Goal: Task Accomplishment & Management: Use online tool/utility

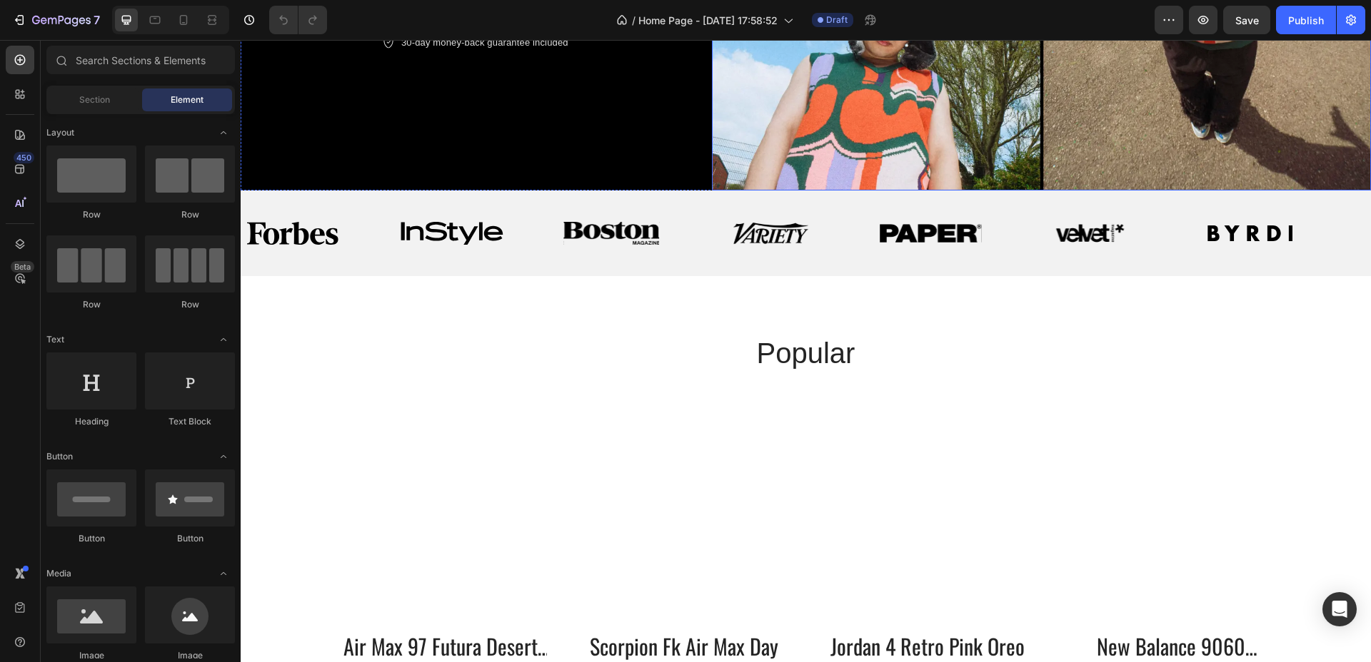
scroll to position [442, 0]
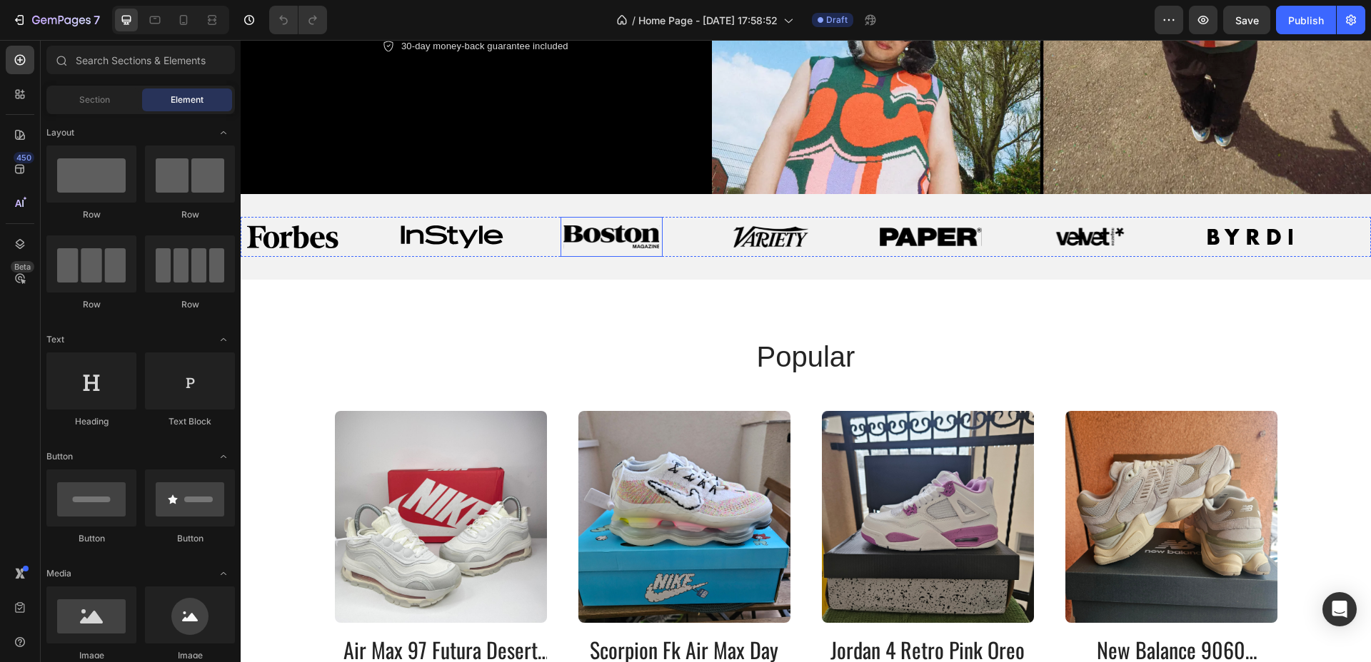
click at [643, 226] on img at bounding box center [611, 237] width 96 height 23
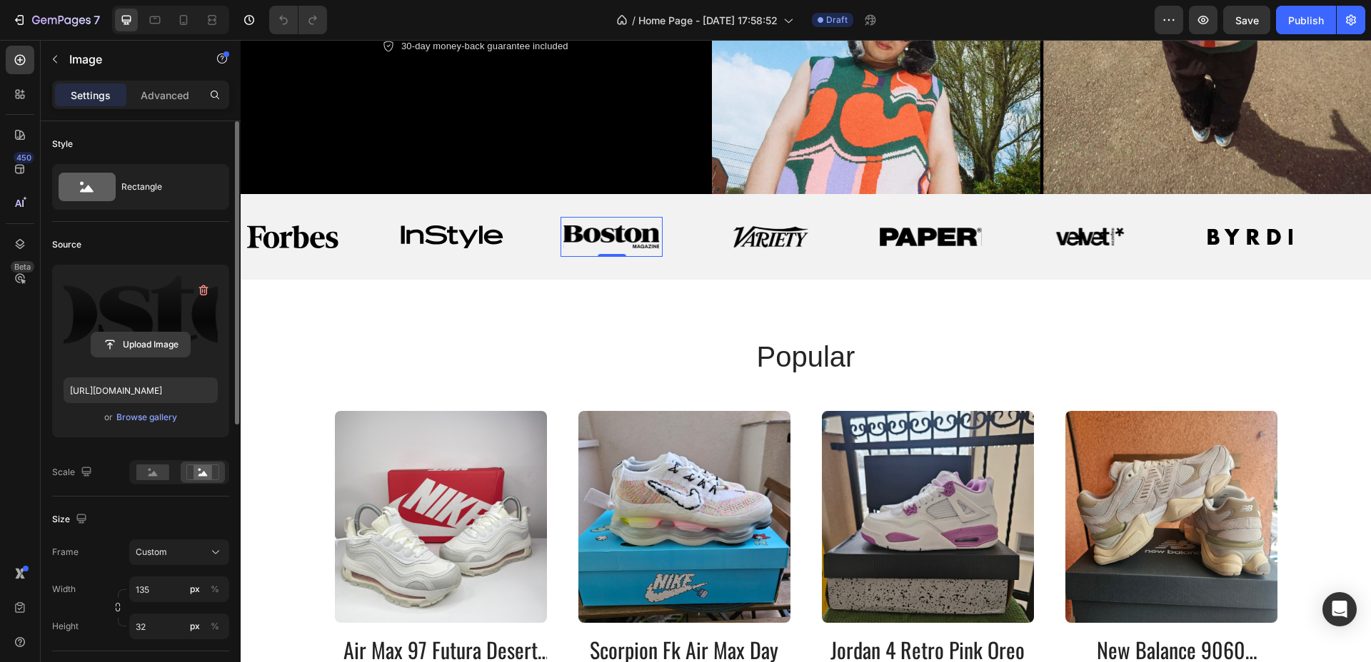
click at [173, 354] on input "file" at bounding box center [140, 345] width 99 height 24
type input "[URL][DOMAIN_NAME]"
drag, startPoint x: 757, startPoint y: 226, endPoint x: 740, endPoint y: 227, distance: 17.2
click at [757, 226] on img at bounding box center [770, 237] width 77 height 23
click at [176, 358] on label at bounding box center [141, 321] width 154 height 90
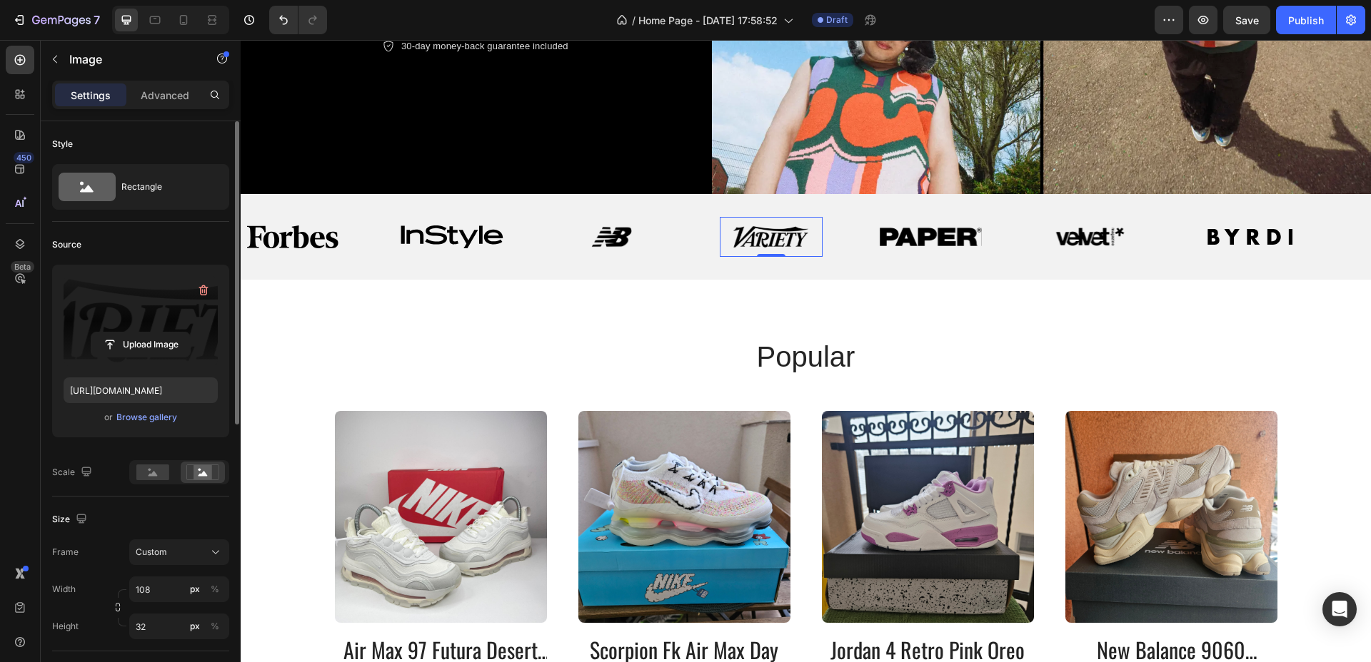
click at [176, 357] on input "file" at bounding box center [140, 345] width 99 height 24
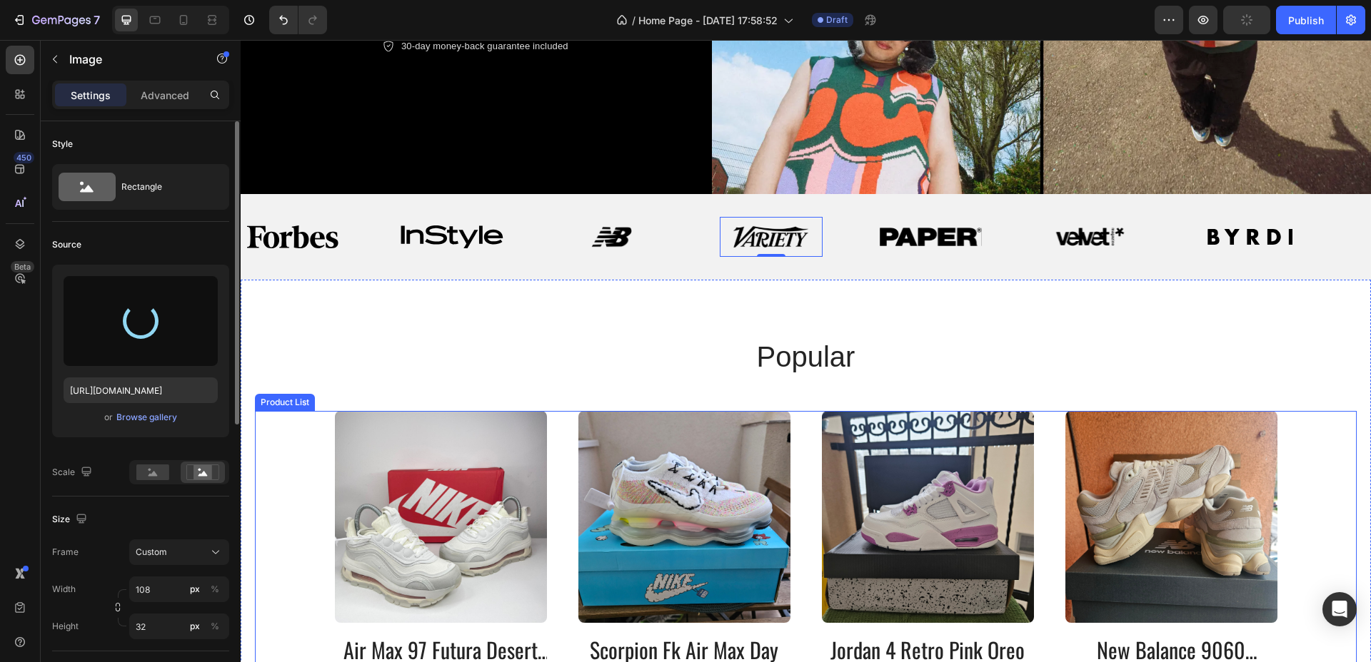
type input "[URL][DOMAIN_NAME]"
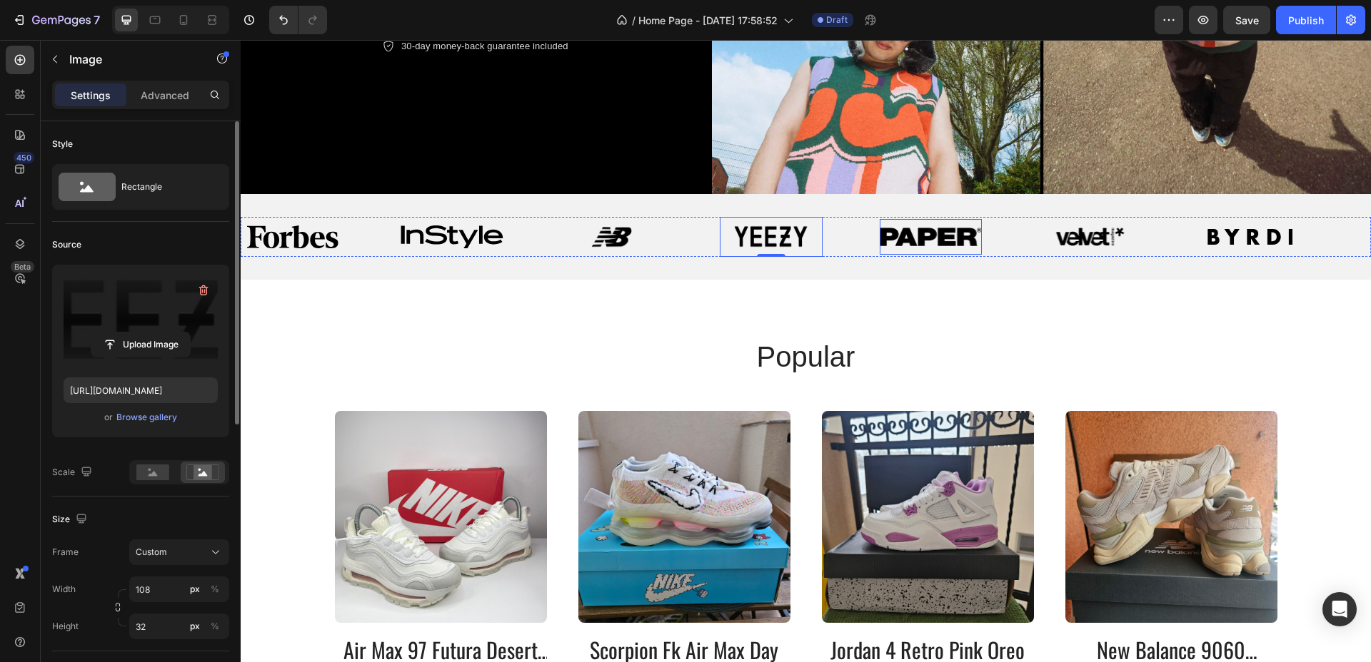
click at [948, 243] on div "Image" at bounding box center [930, 237] width 102 height 36
click at [140, 346] on input "file" at bounding box center [140, 345] width 99 height 24
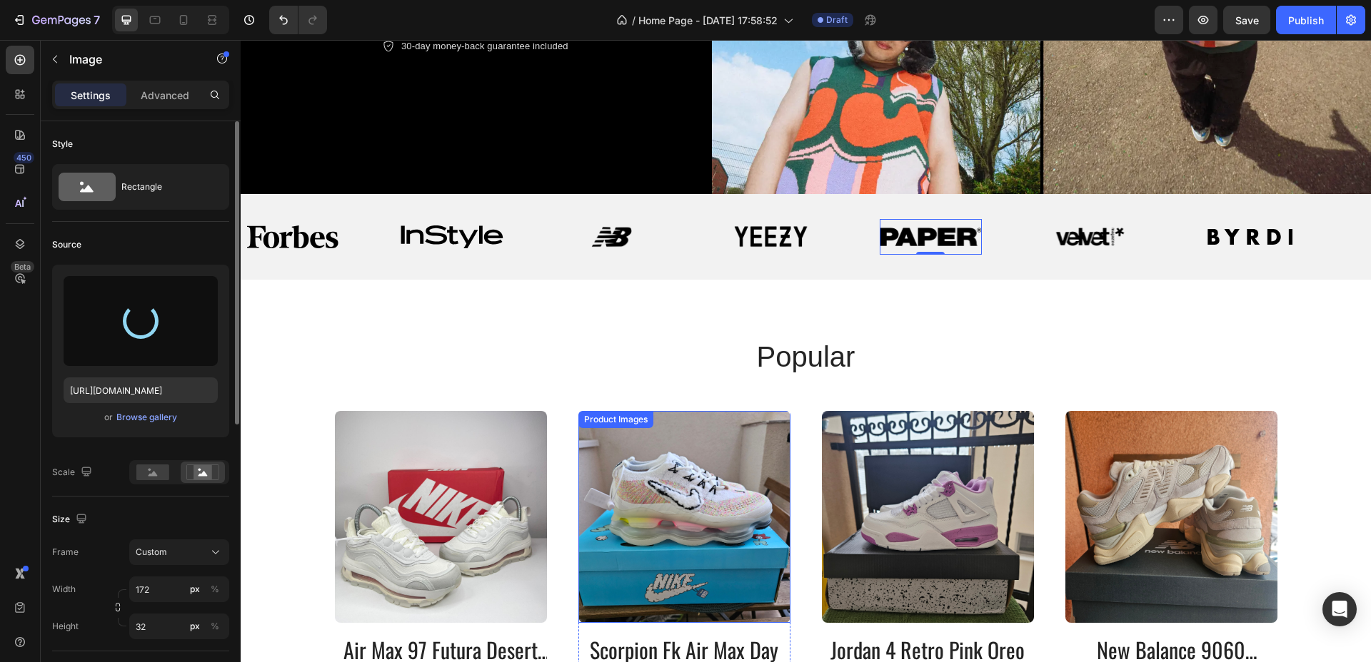
type input "[URL][DOMAIN_NAME]"
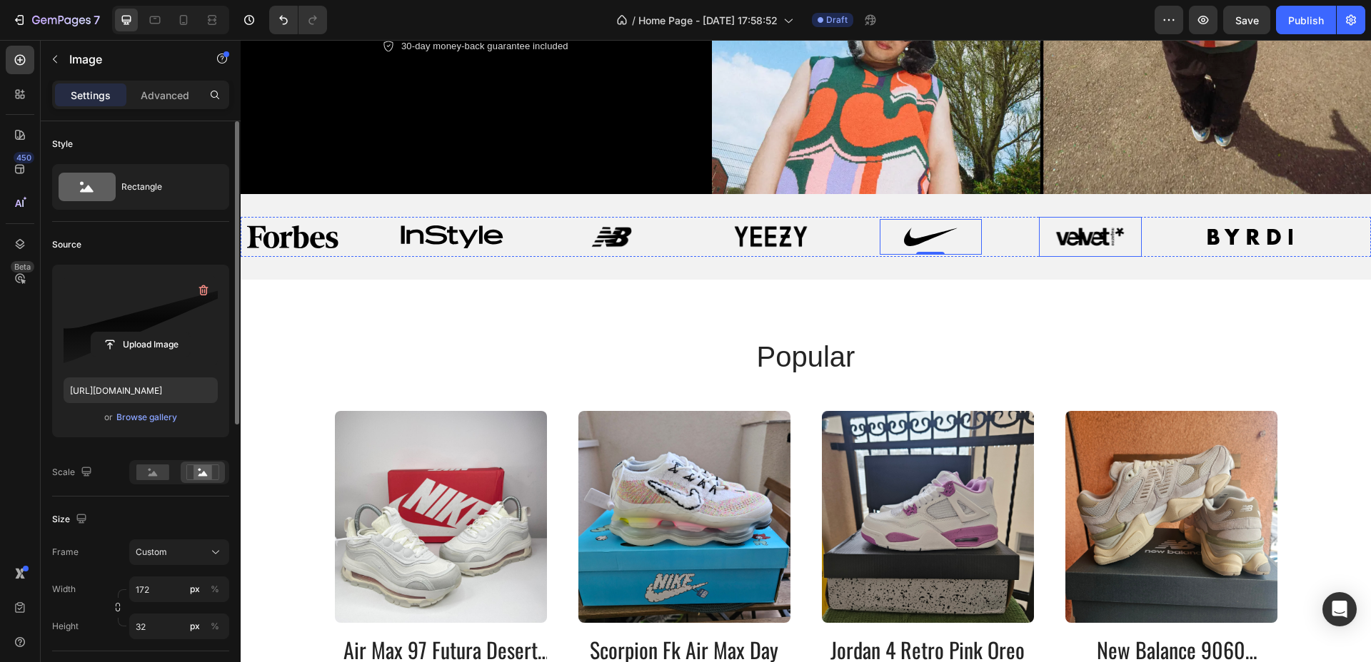
click at [1082, 229] on img at bounding box center [1089, 237] width 69 height 23
click at [143, 338] on input "file" at bounding box center [140, 345] width 99 height 24
click at [146, 338] on input "file" at bounding box center [140, 345] width 99 height 24
click at [148, 361] on label at bounding box center [141, 321] width 154 height 90
click at [148, 357] on input "file" at bounding box center [140, 345] width 99 height 24
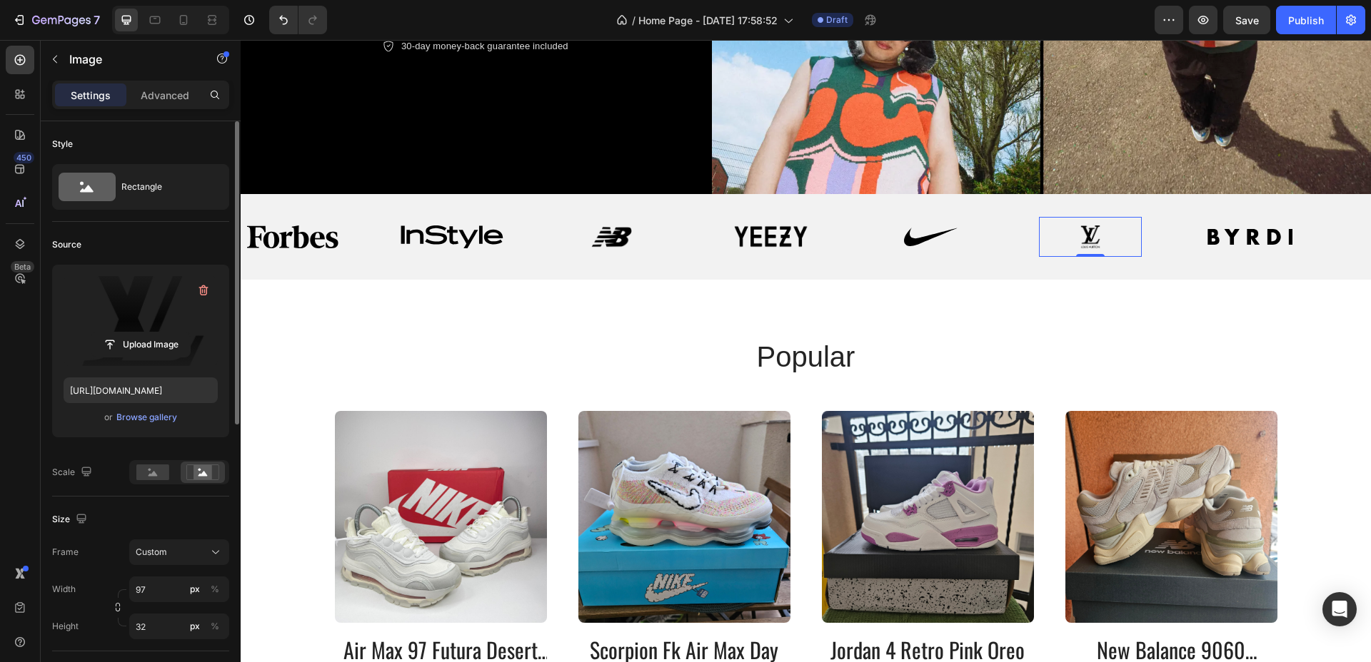
click at [1083, 228] on img at bounding box center [1089, 237] width 69 height 23
click at [138, 356] on input "file" at bounding box center [140, 345] width 99 height 24
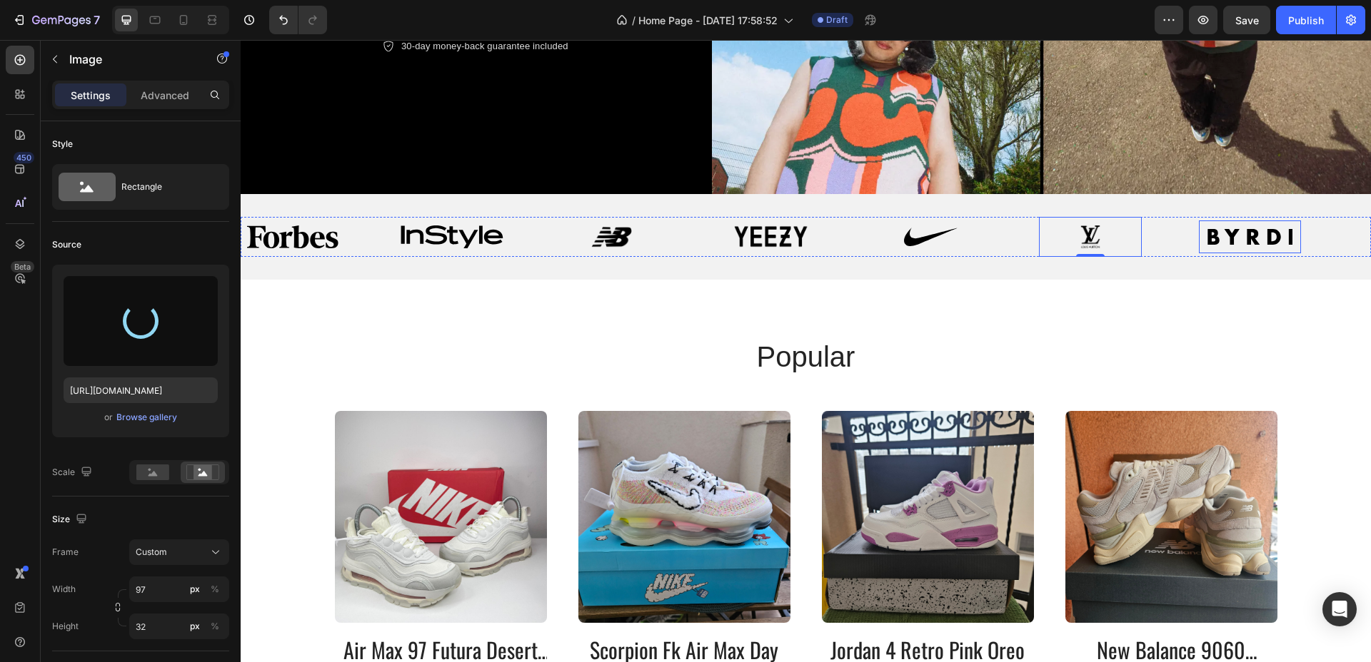
type input "[URL][DOMAIN_NAME]"
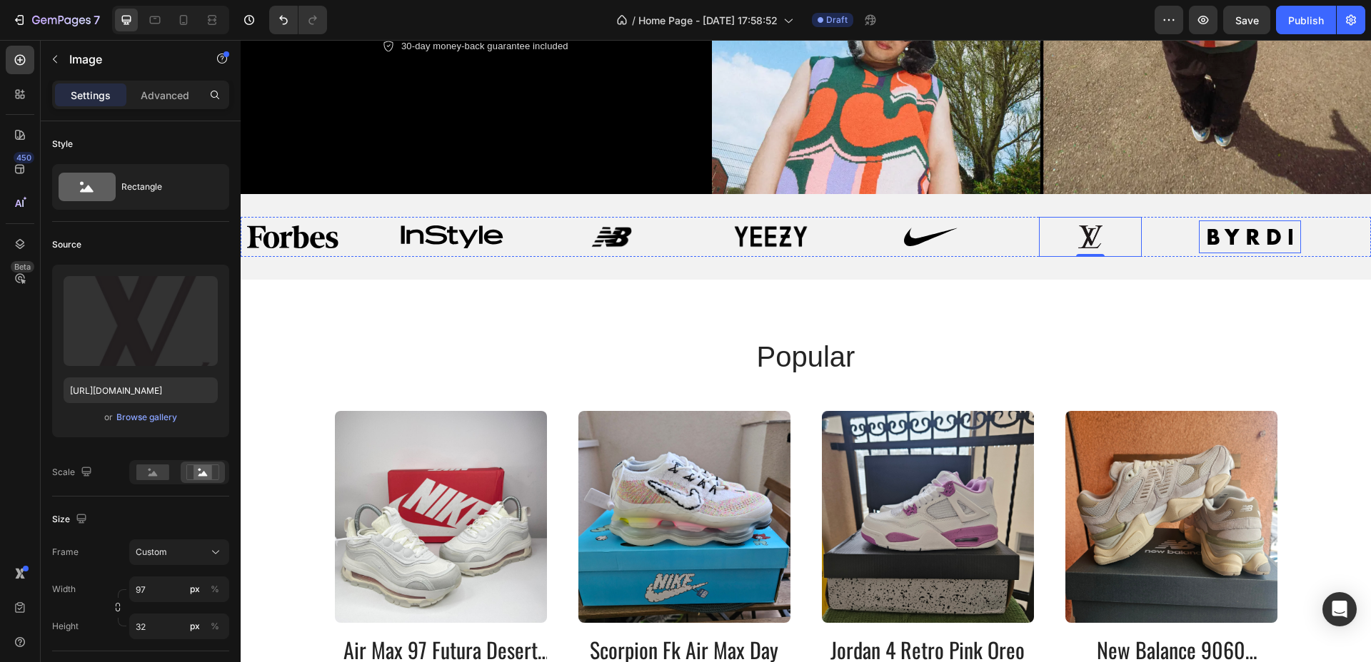
click at [1264, 229] on img at bounding box center [1250, 236] width 102 height 15
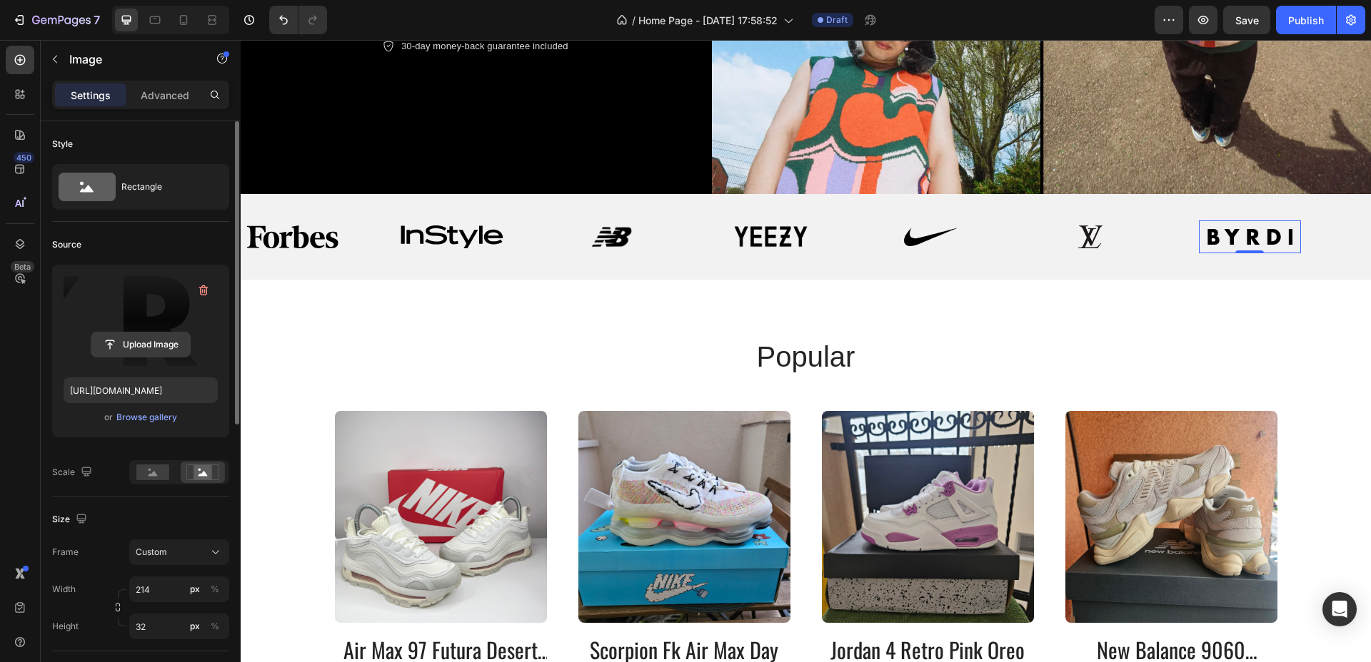
click at [166, 339] on input "file" at bounding box center [140, 345] width 99 height 24
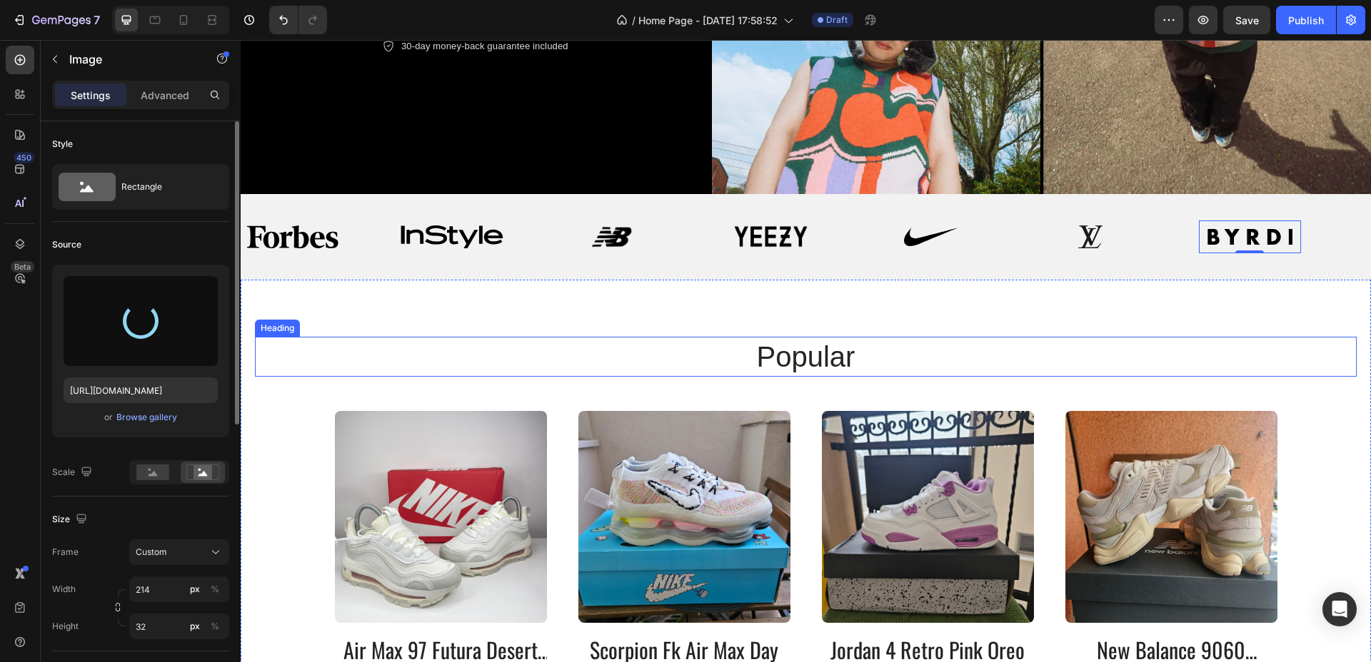
type input "[URL][DOMAIN_NAME]"
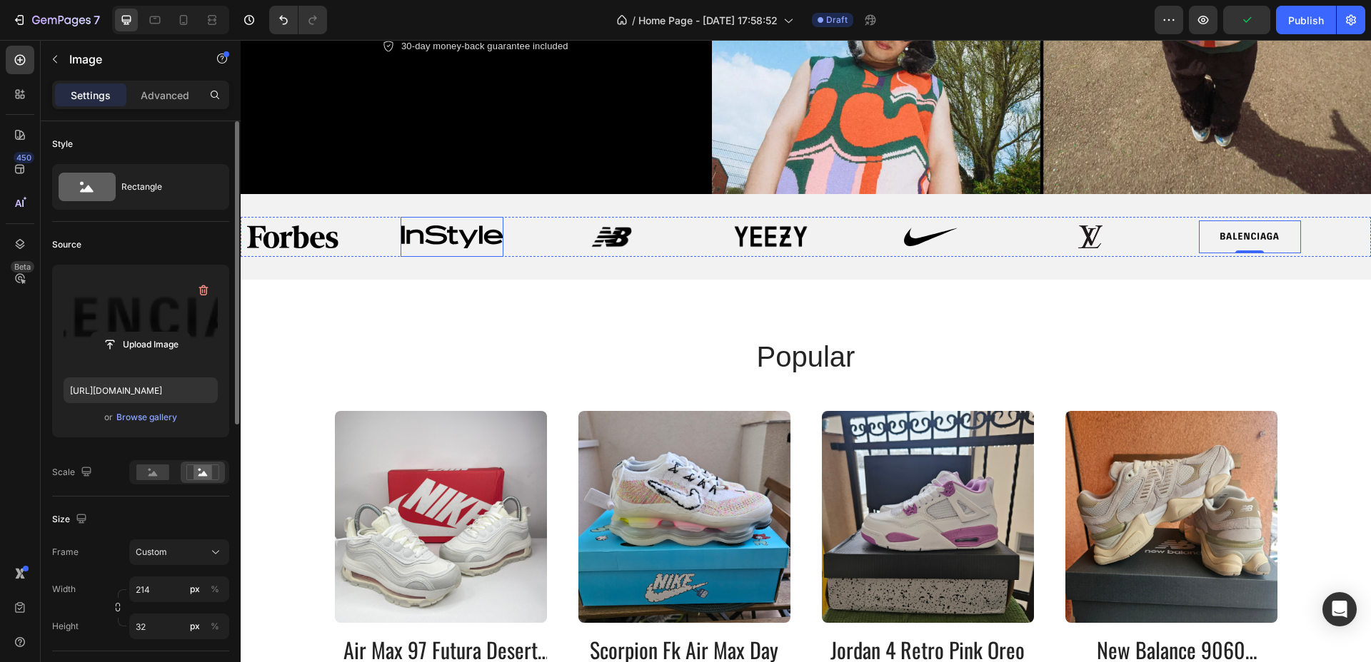
click at [452, 228] on img at bounding box center [451, 237] width 102 height 23
click at [151, 345] on input "file" at bounding box center [140, 345] width 99 height 24
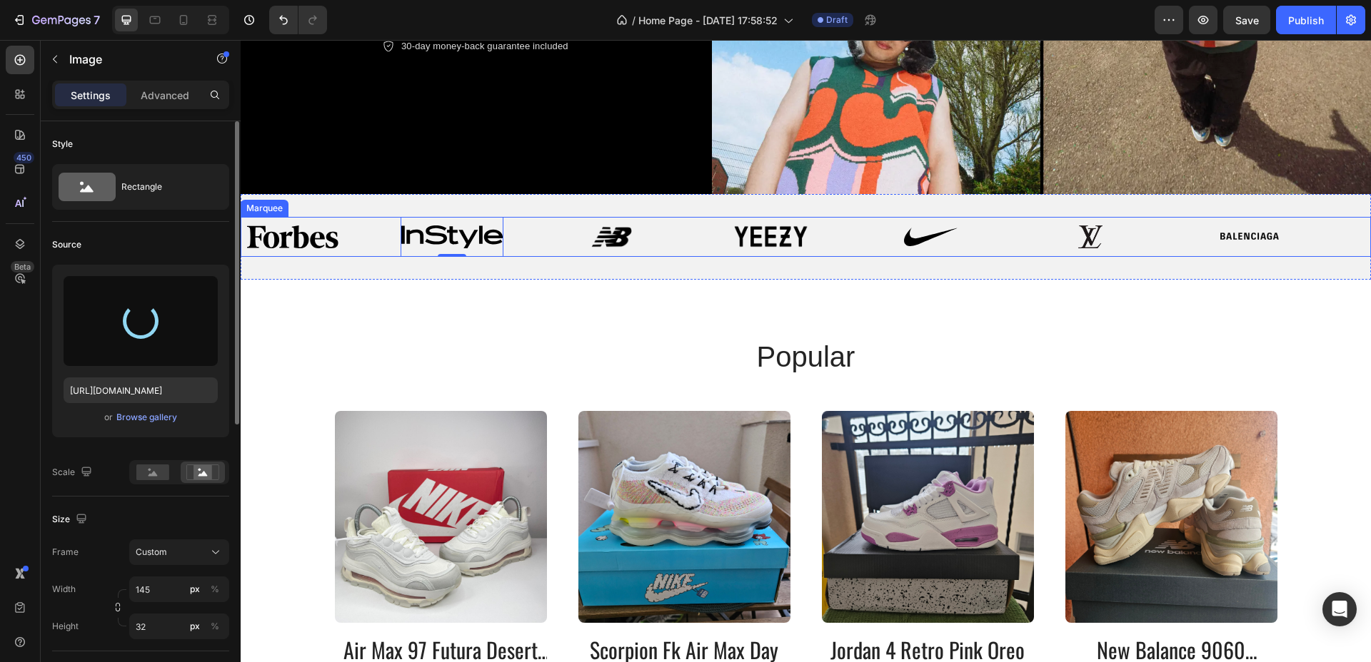
type input "[URL][DOMAIN_NAME]"
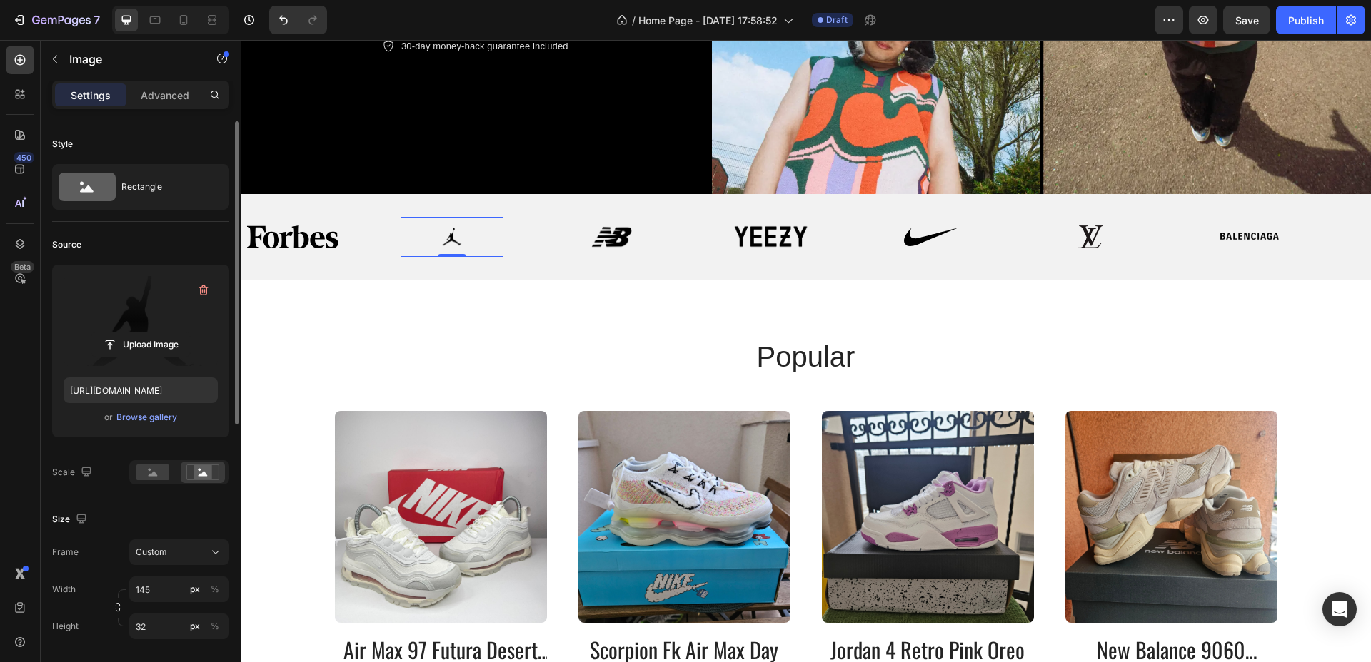
click at [456, 226] on img at bounding box center [451, 237] width 102 height 23
click at [157, 627] on input "32" at bounding box center [179, 627] width 100 height 26
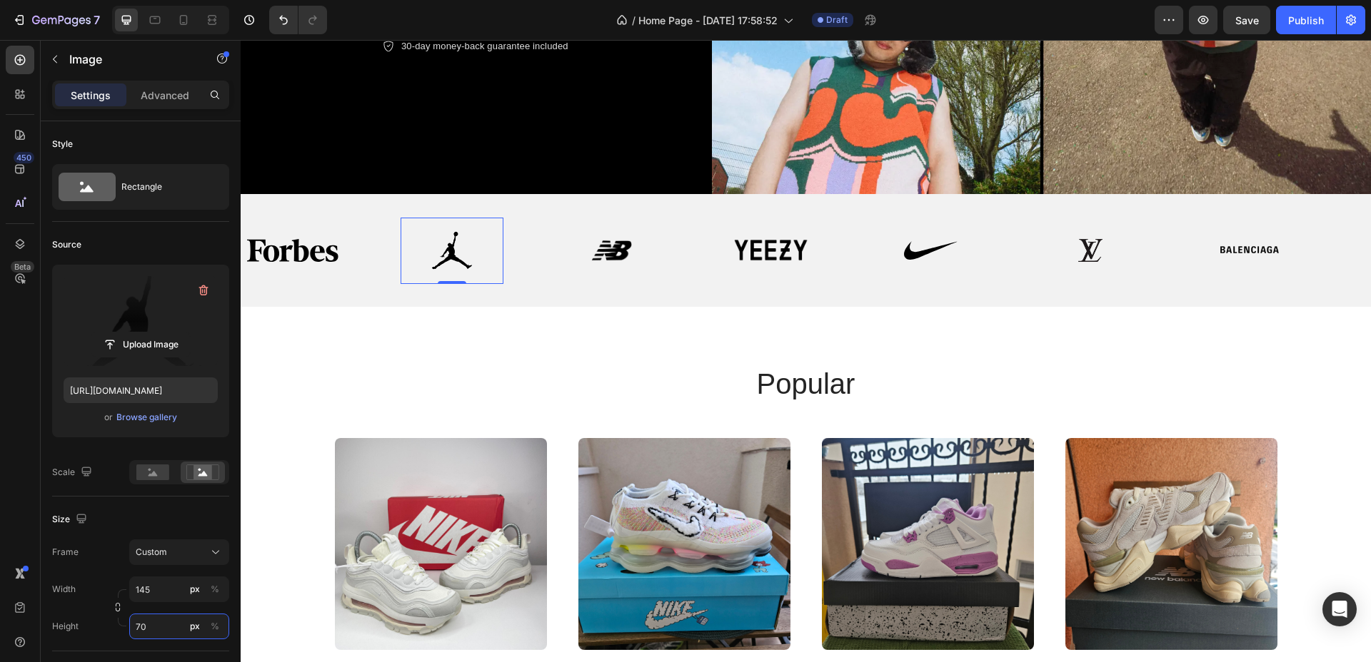
type input "70"
click at [162, 343] on input "file" at bounding box center [140, 345] width 99 height 24
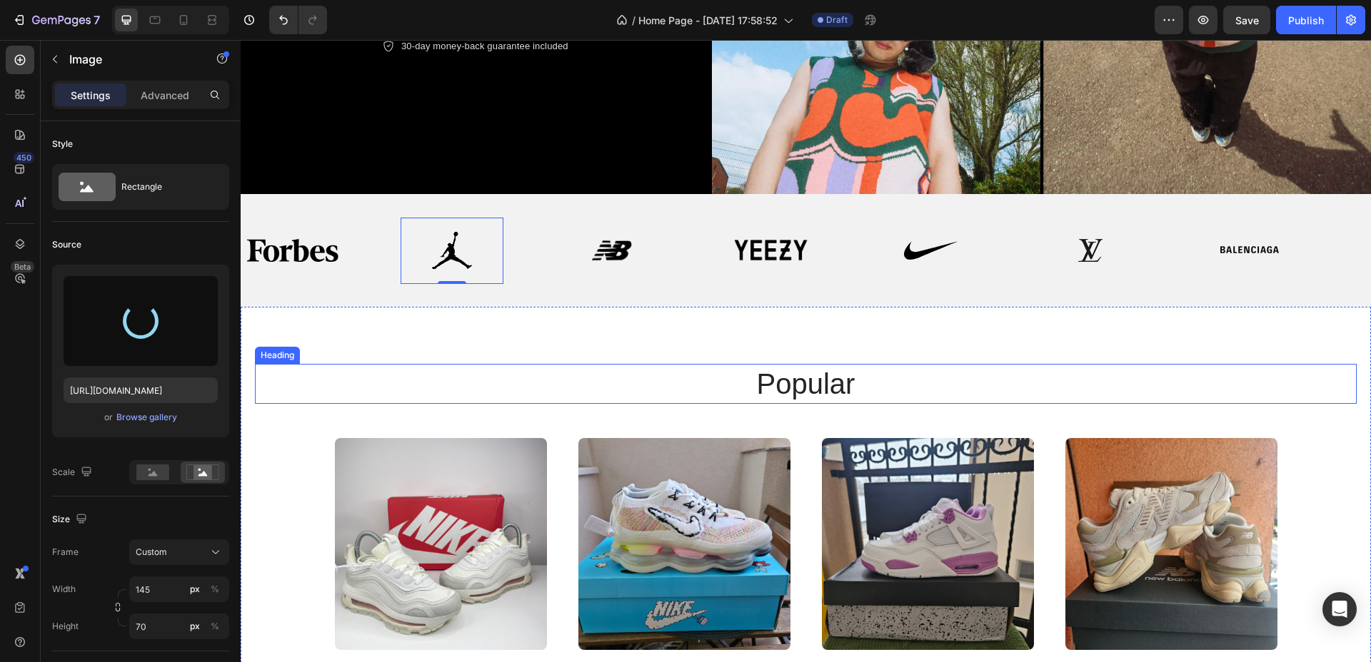
type input "[URL][DOMAIN_NAME]"
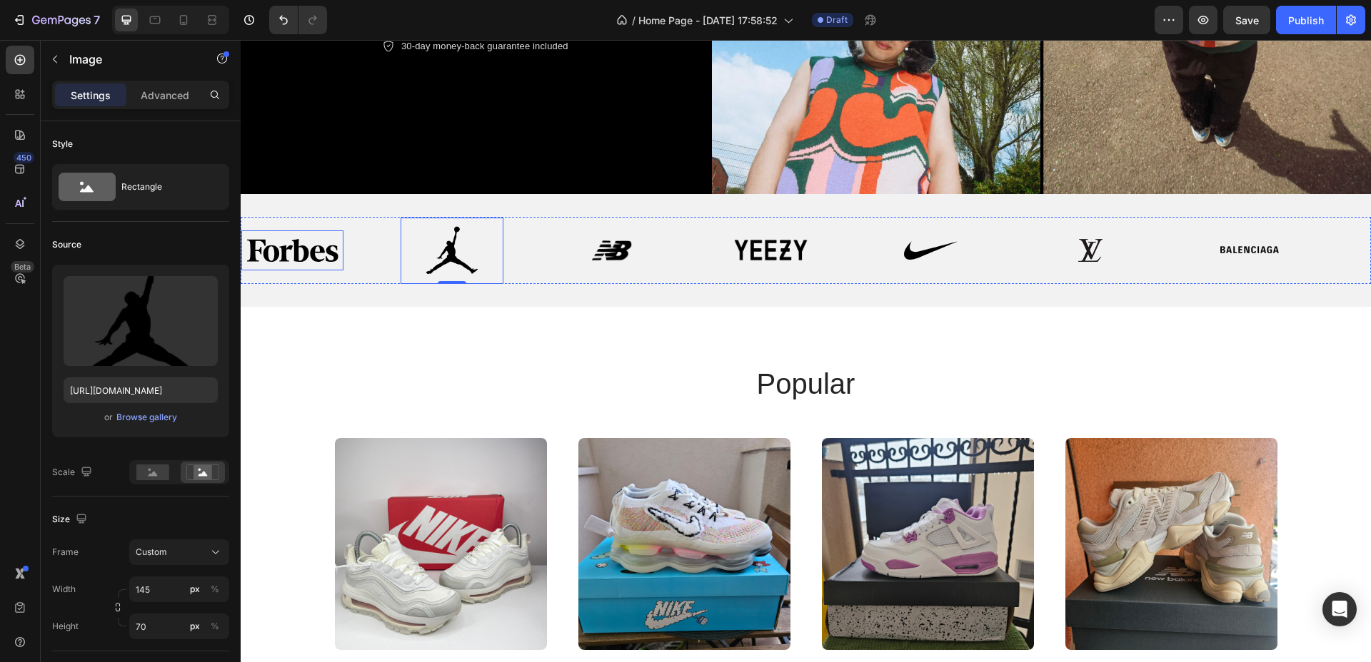
click at [330, 246] on img at bounding box center [292, 250] width 91 height 23
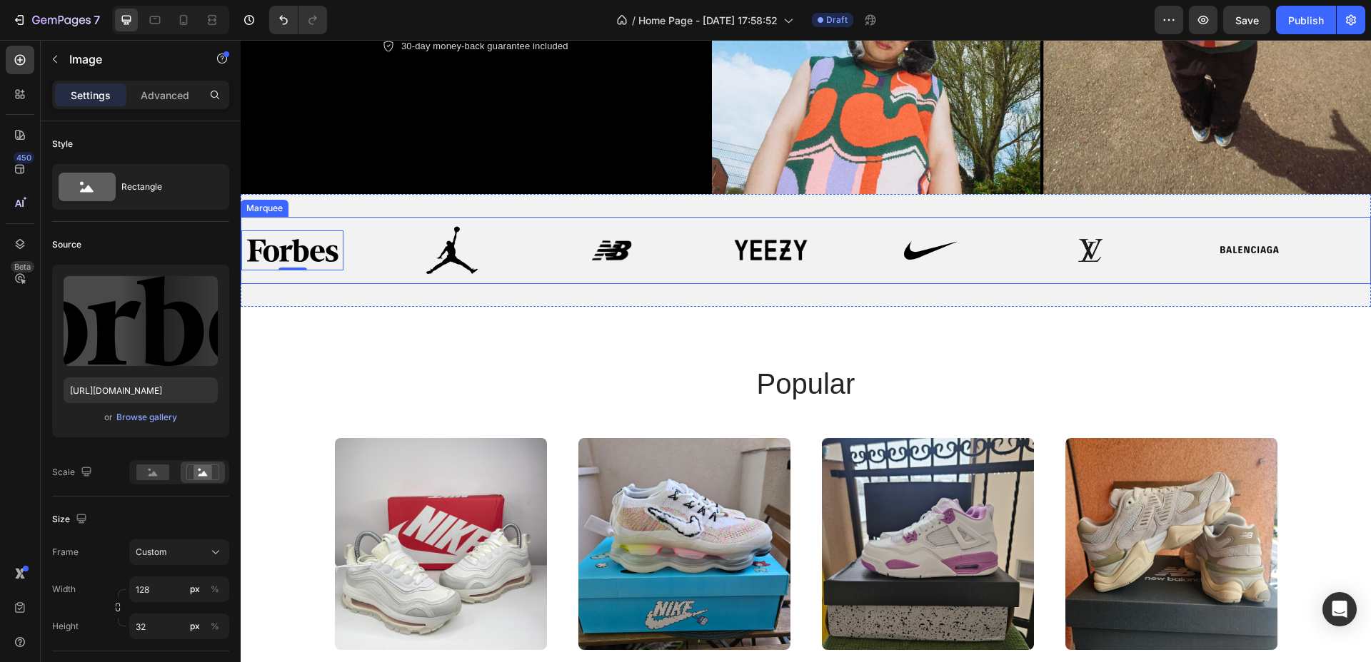
click at [385, 244] on div "Image 0" at bounding box center [320, 251] width 159 height 40
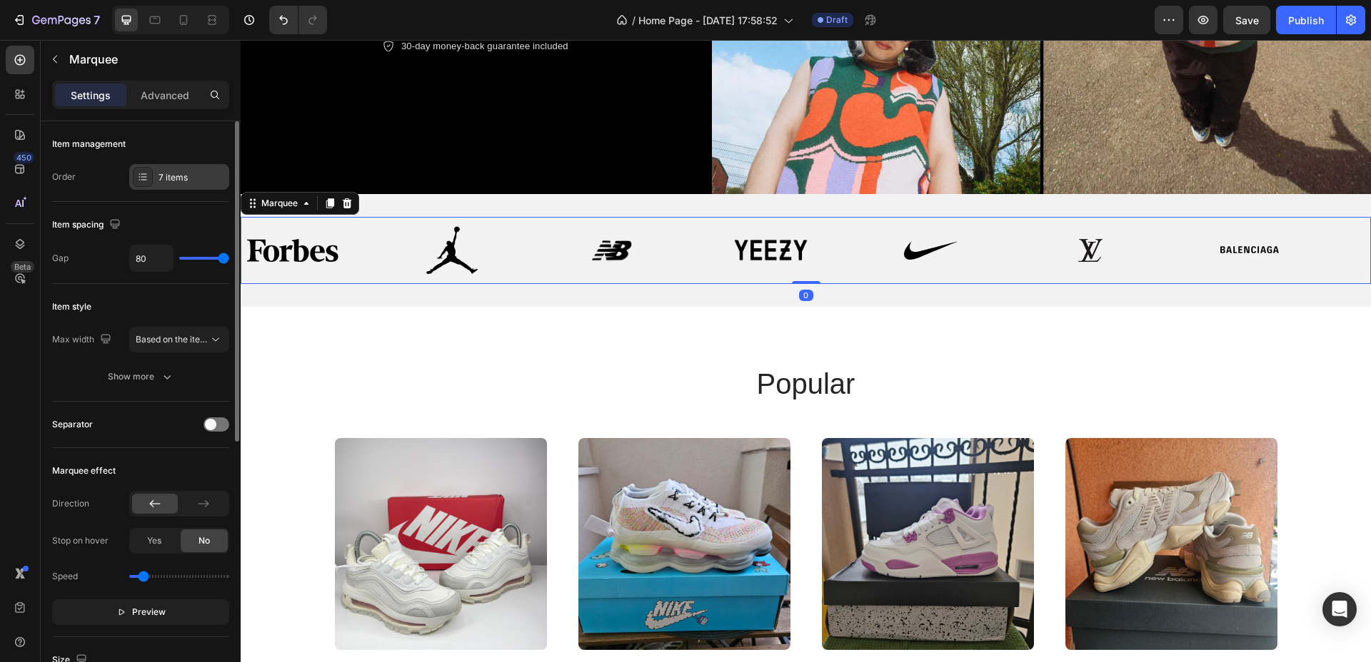
click at [177, 171] on div "7 items" at bounding box center [191, 177] width 67 height 13
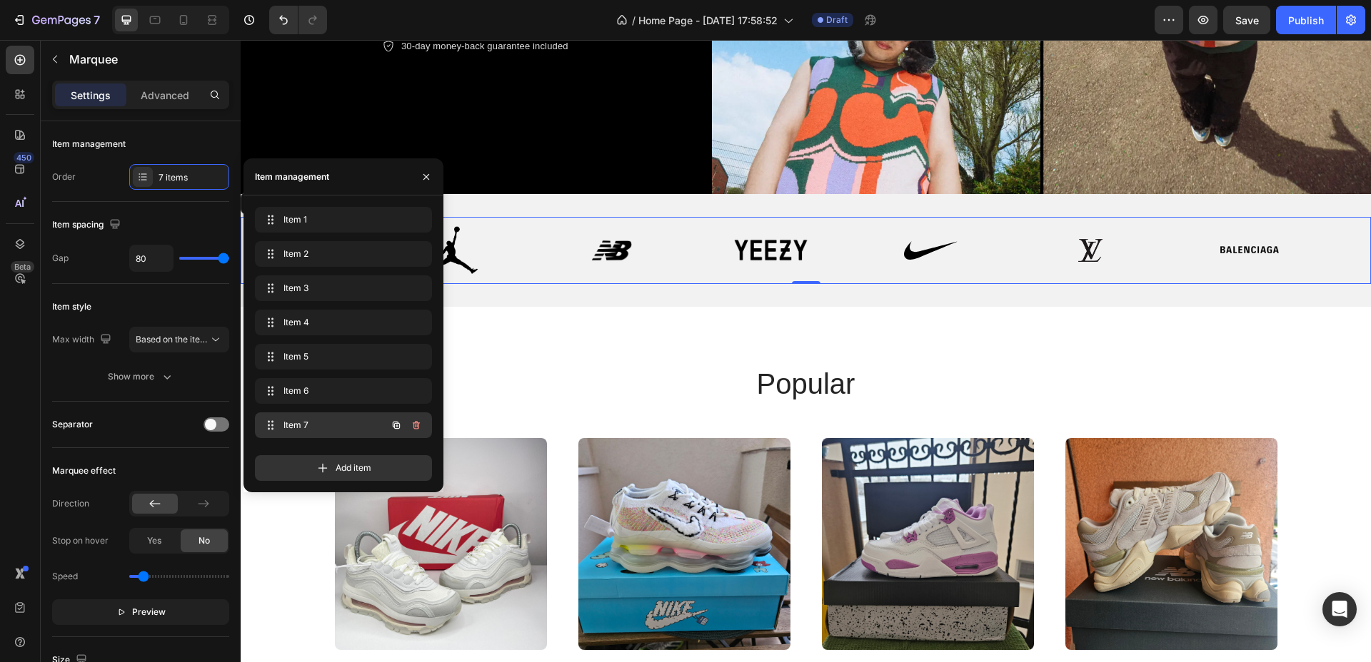
click at [353, 430] on span "Item 7" at bounding box center [323, 425] width 81 height 13
click at [355, 391] on span "Item 6" at bounding box center [334, 391] width 106 height 13
click at [354, 357] on span "Item 5" at bounding box center [334, 357] width 106 height 13
click at [361, 221] on span "Item 1" at bounding box center [323, 219] width 81 height 13
click at [418, 221] on icon "button" at bounding box center [416, 220] width 7 height 9
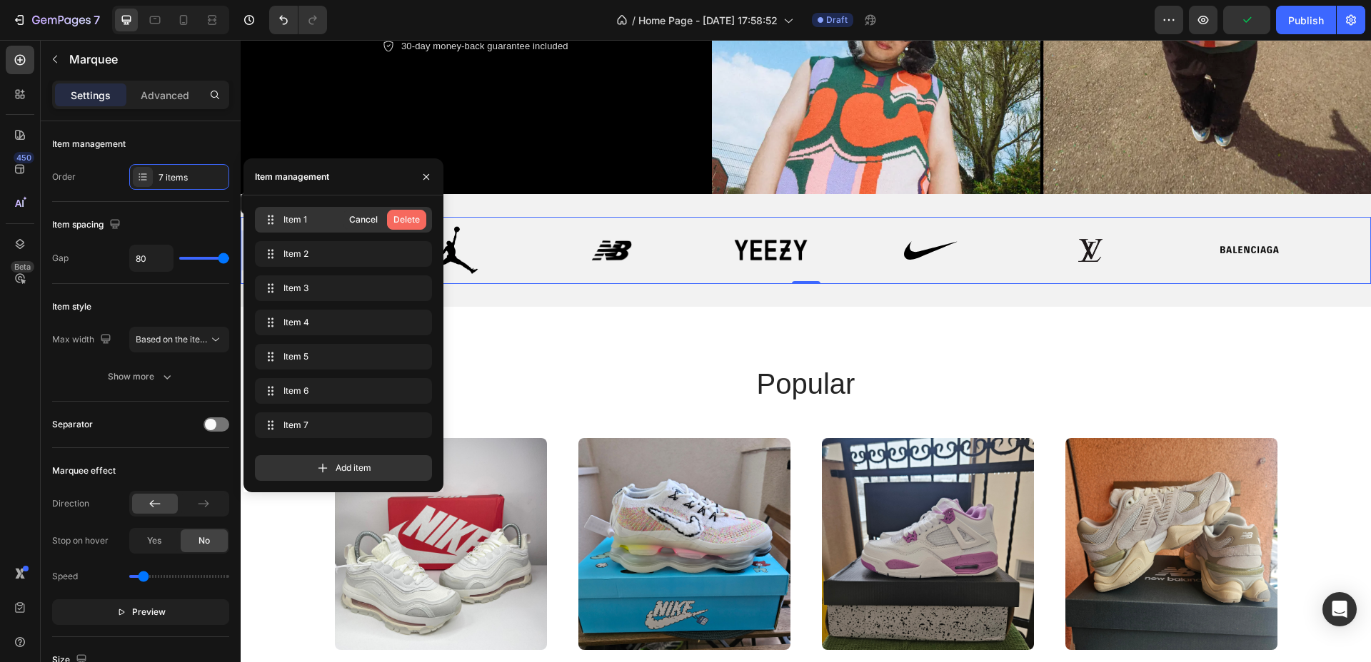
click at [412, 217] on div "Delete" at bounding box center [406, 219] width 26 height 13
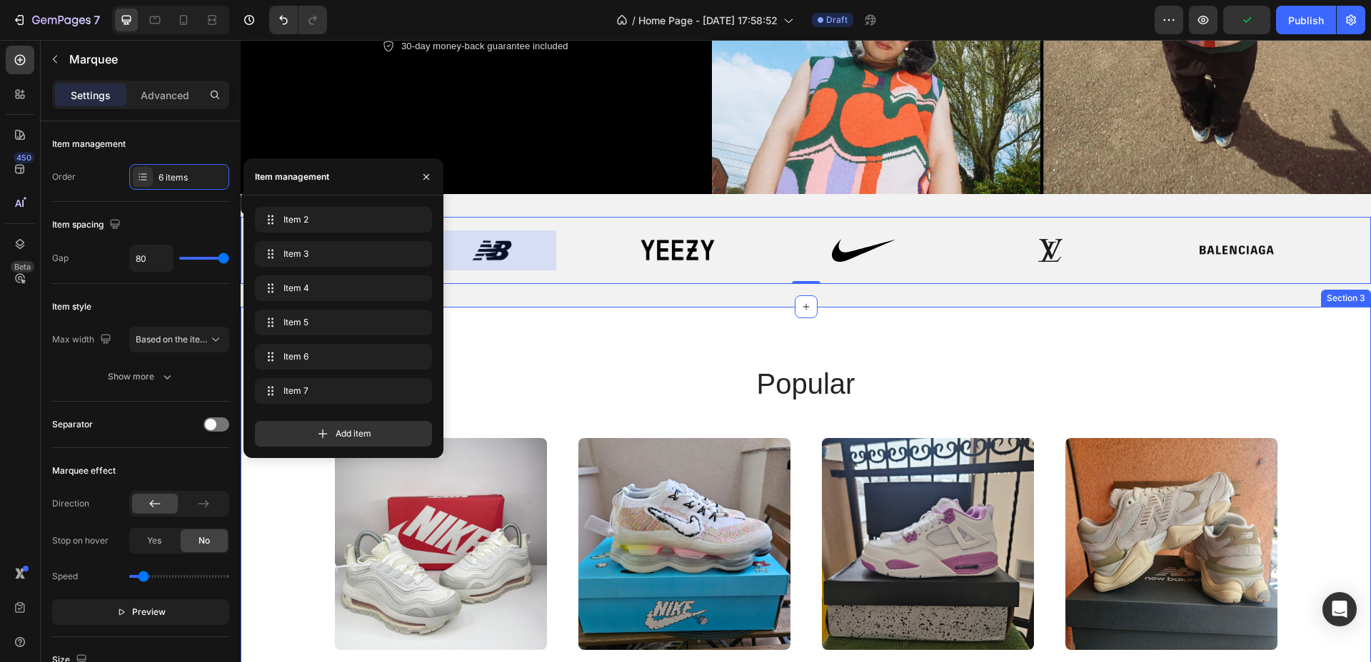
click at [685, 327] on div "popular Heading Product Images air max 97 futura desert sand Product Title 10,9…" at bounding box center [806, 565] width 1130 height 516
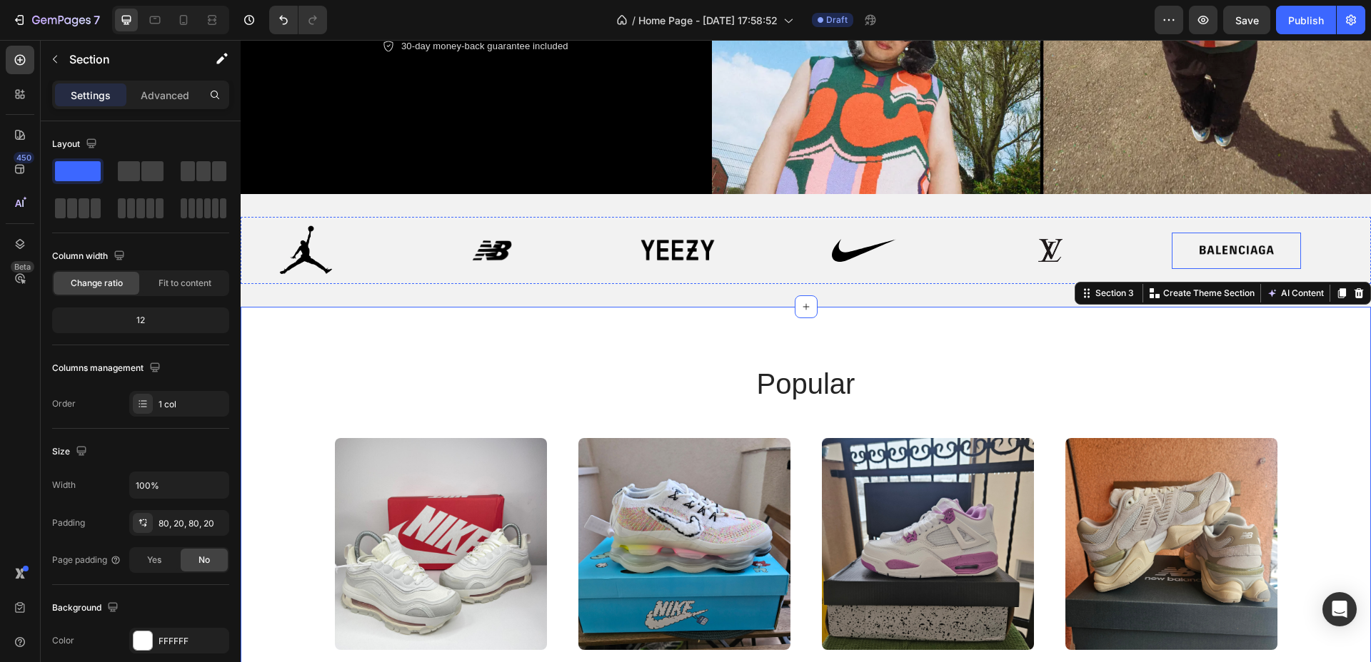
click at [1226, 243] on img at bounding box center [1235, 250] width 129 height 19
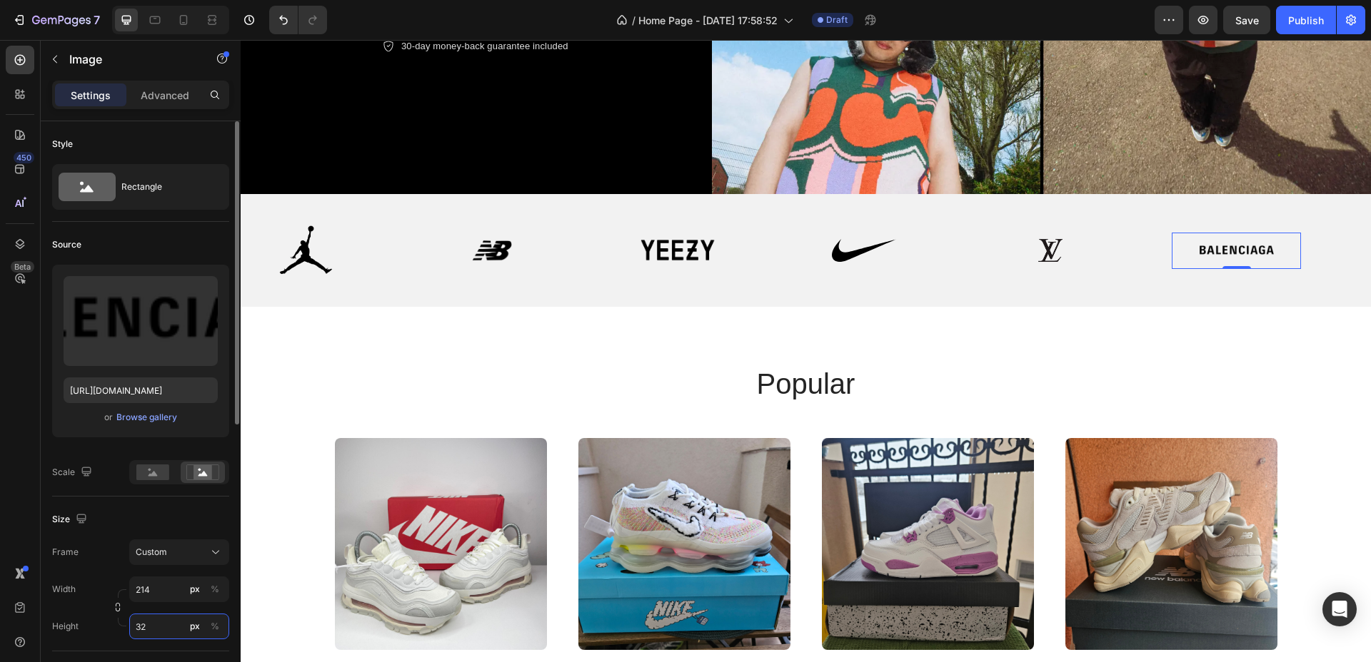
click at [153, 630] on input "32" at bounding box center [179, 627] width 100 height 26
type input "50"
drag, startPoint x: 1057, startPoint y: 250, endPoint x: 1049, endPoint y: 248, distance: 8.0
click at [1057, 250] on img at bounding box center [1049, 250] width 69 height 23
click at [141, 625] on input "32" at bounding box center [179, 627] width 100 height 26
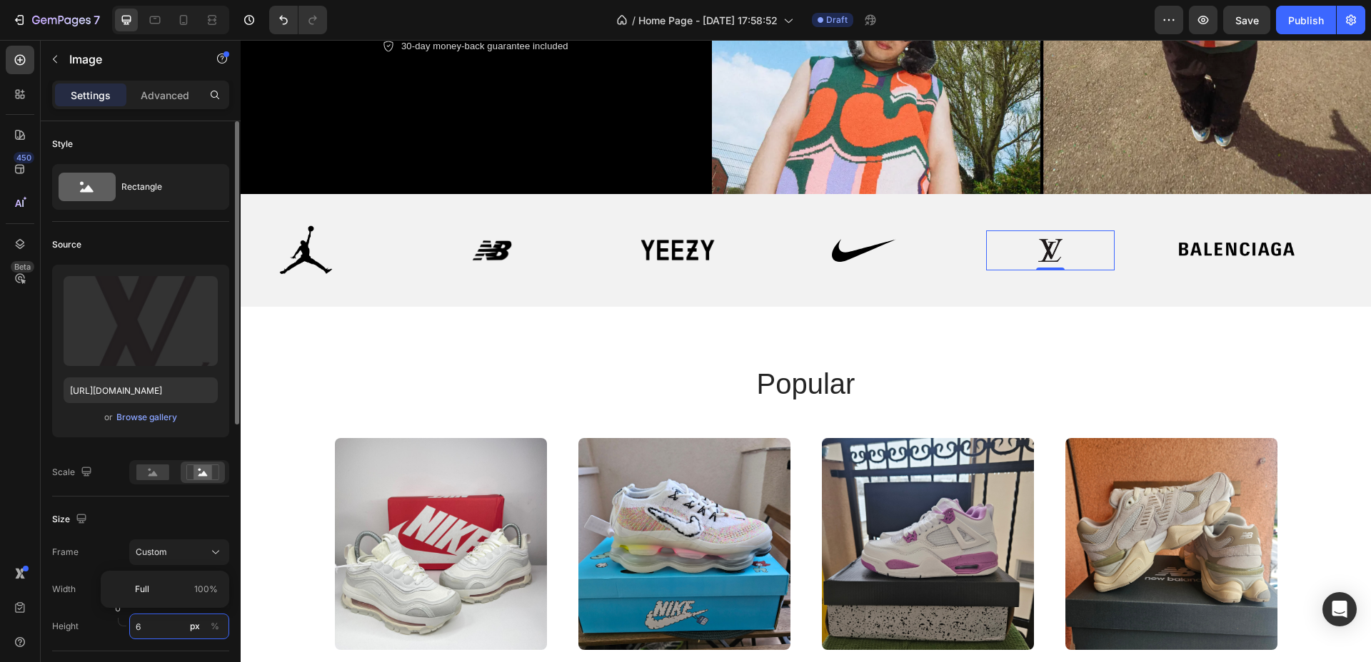
type input "60"
click at [878, 239] on img at bounding box center [863, 250] width 123 height 23
click at [158, 620] on input "32" at bounding box center [179, 627] width 100 height 26
type input "50"
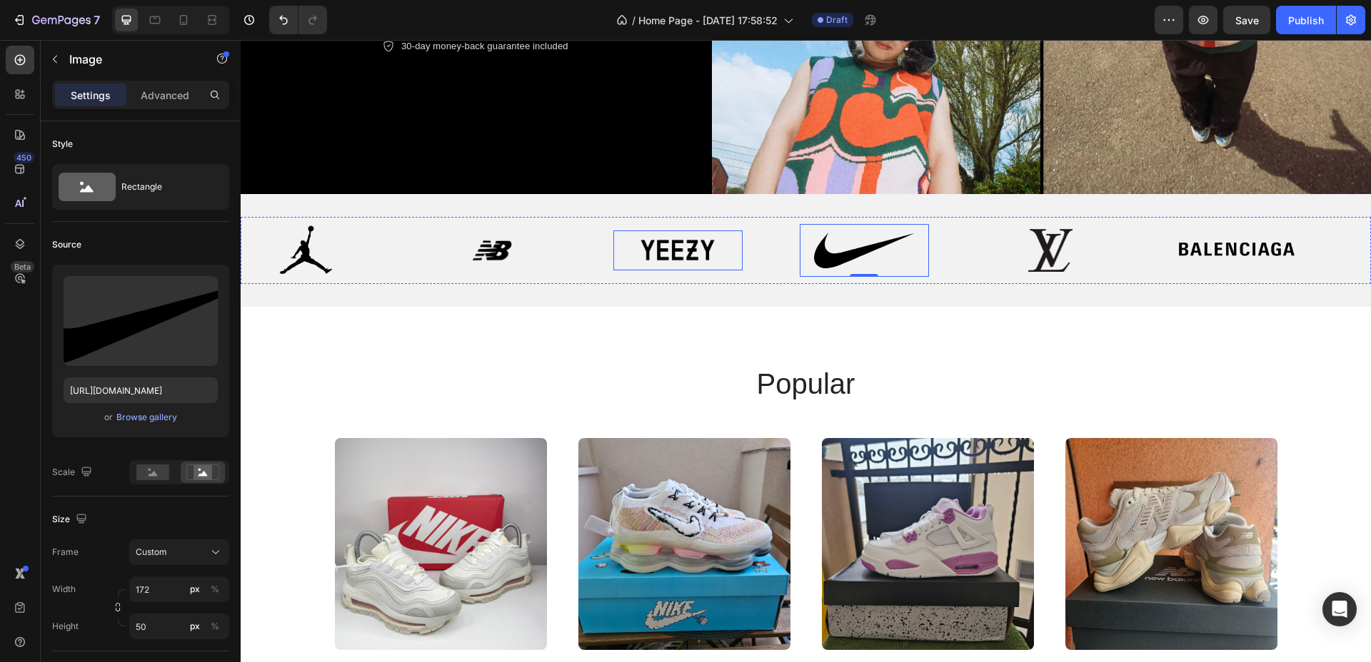
click at [685, 231] on div "Image" at bounding box center [677, 251] width 129 height 40
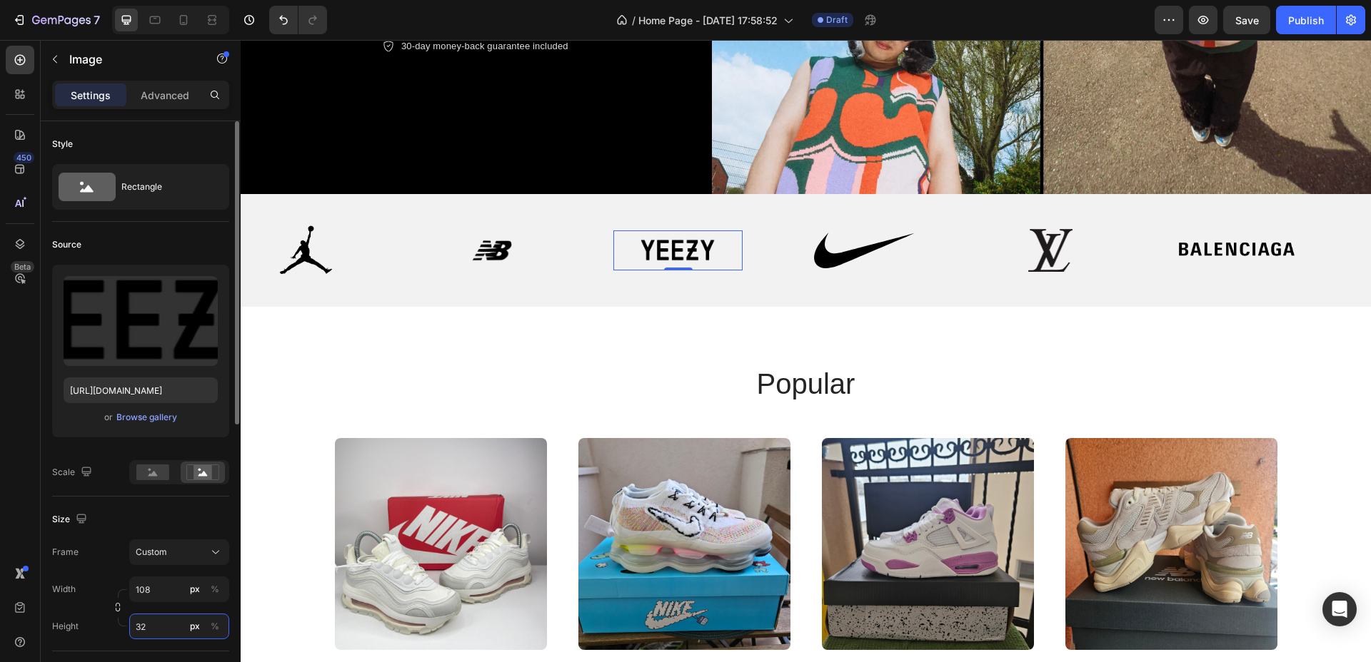
click at [149, 615] on input "32" at bounding box center [179, 627] width 100 height 26
type input "5"
type input "60"
drag, startPoint x: 494, startPoint y: 250, endPoint x: 483, endPoint y: 250, distance: 10.7
click at [493, 250] on img at bounding box center [491, 250] width 96 height 23
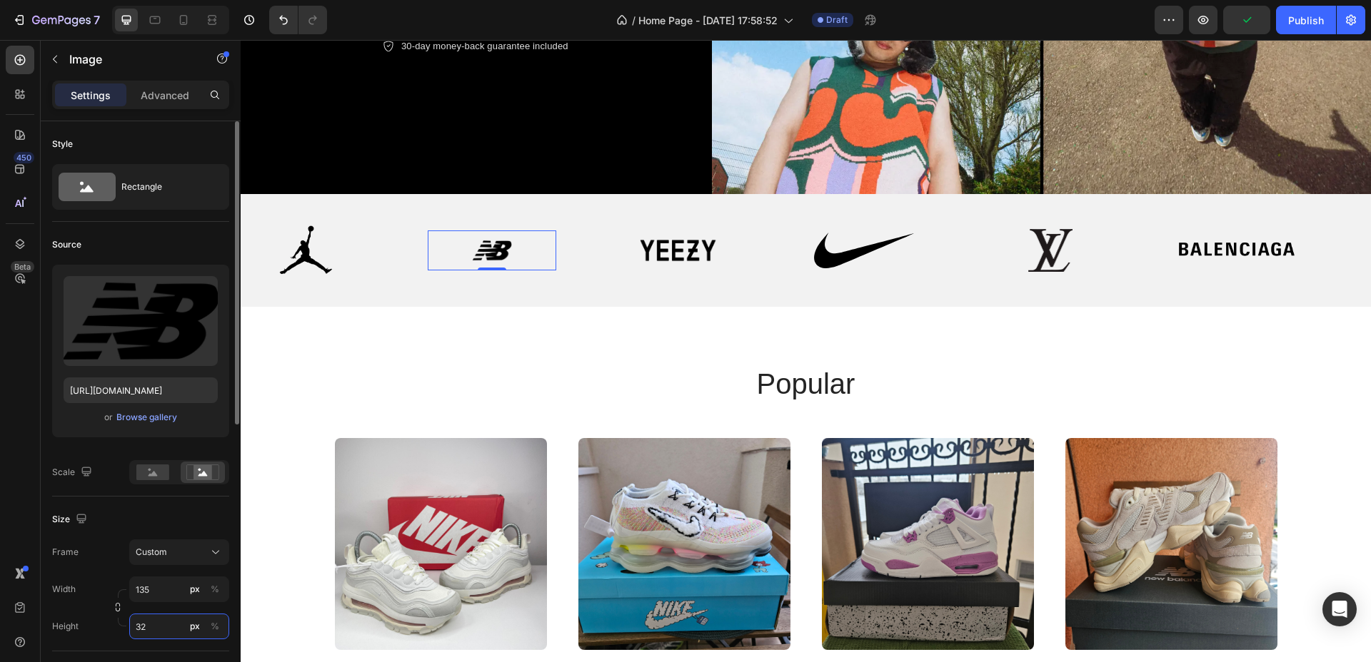
click at [143, 632] on input "32" at bounding box center [179, 627] width 100 height 26
type input "60"
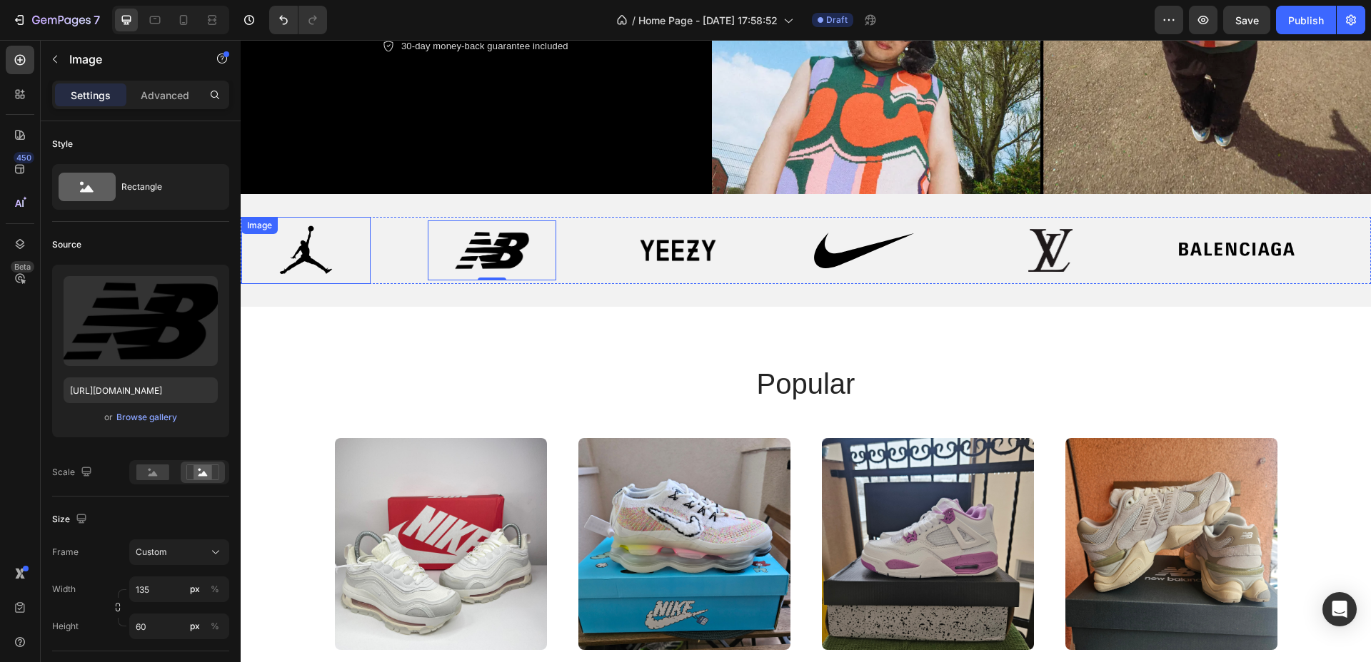
click at [321, 257] on img at bounding box center [306, 251] width 104 height 50
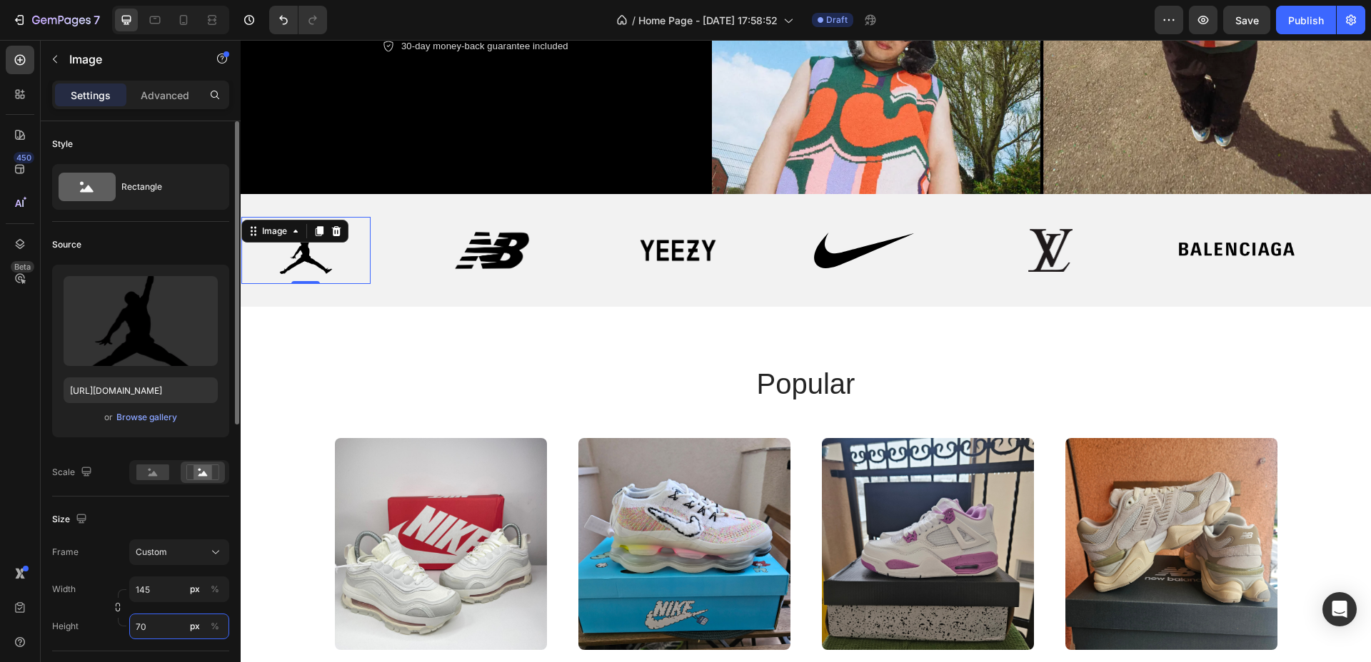
click at [151, 620] on input "70" at bounding box center [179, 627] width 100 height 26
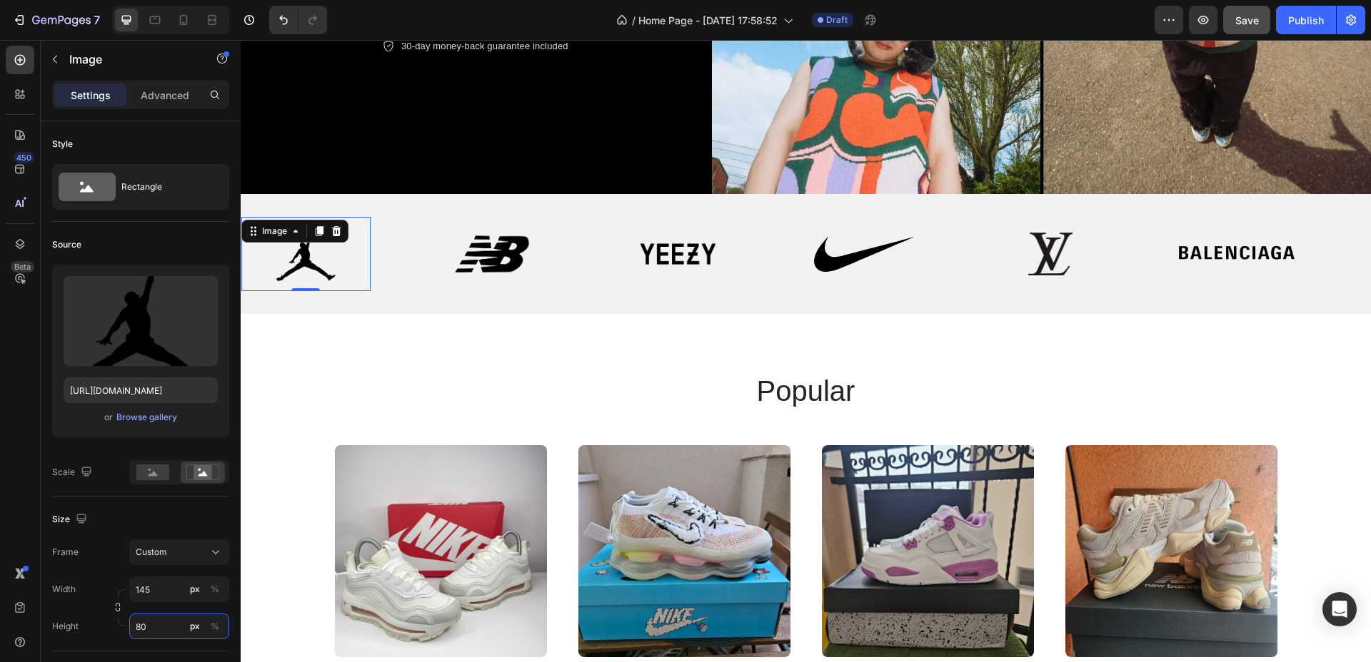
type input "80"
click at [1255, 25] on span "Save" at bounding box center [1247, 20] width 24 height 12
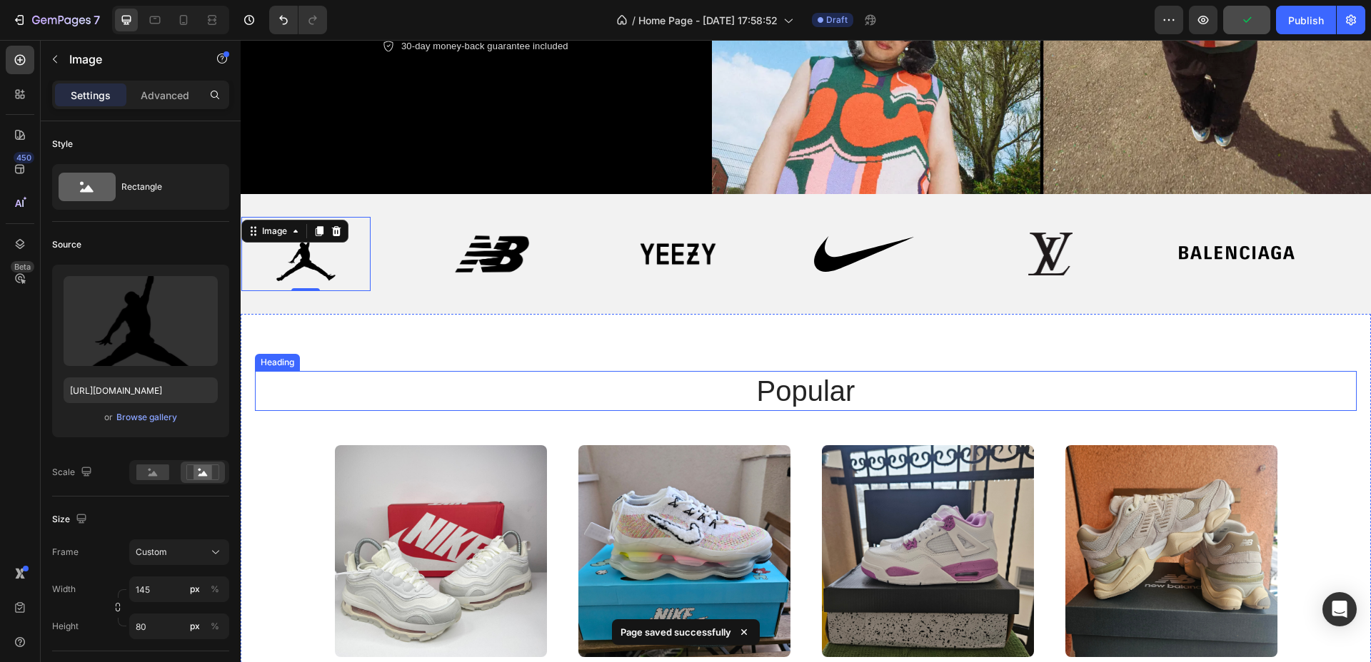
click at [803, 375] on h2 "popular" at bounding box center [806, 391] width 857 height 40
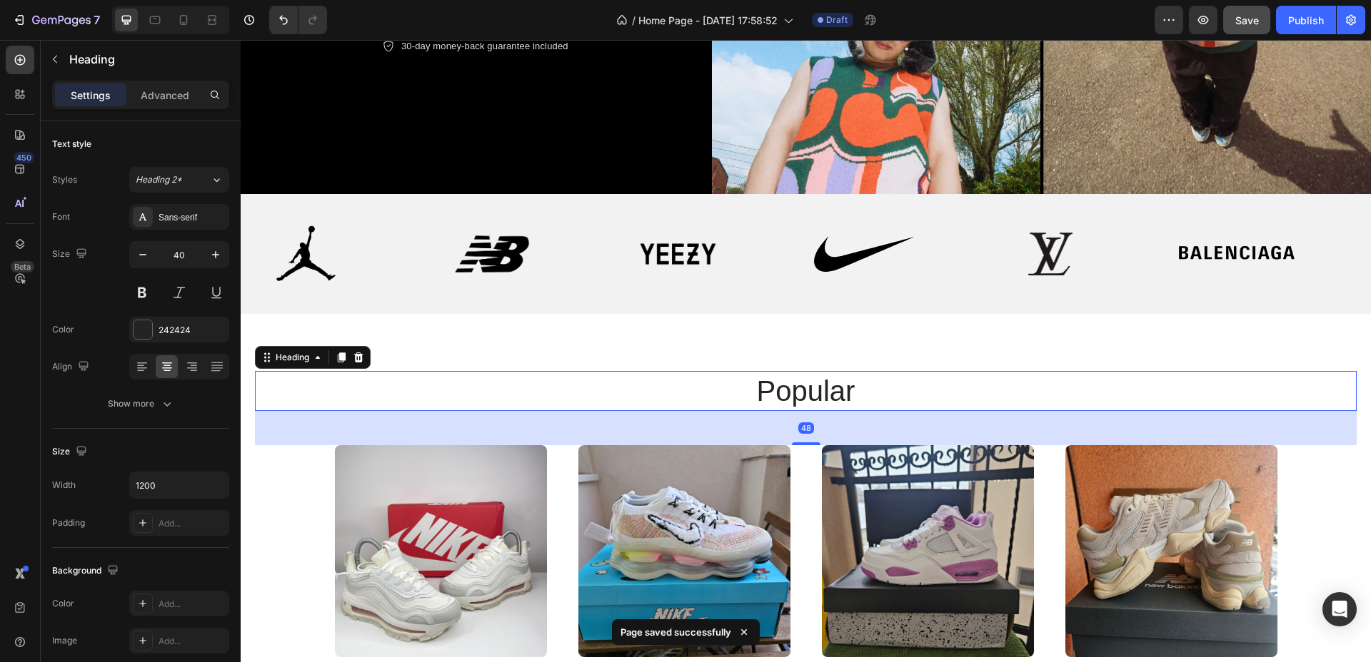
click at [803, 375] on h2 "popular" at bounding box center [806, 391] width 857 height 40
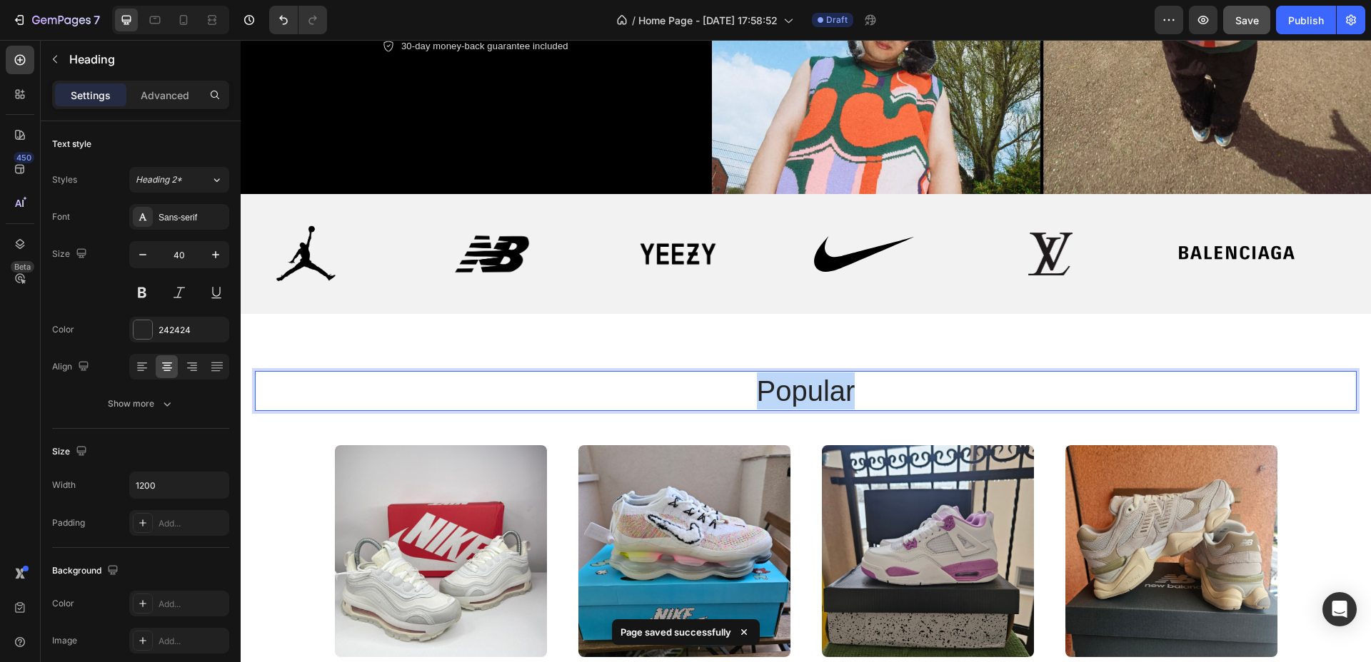
click at [803, 375] on p "popular" at bounding box center [806, 391] width 854 height 37
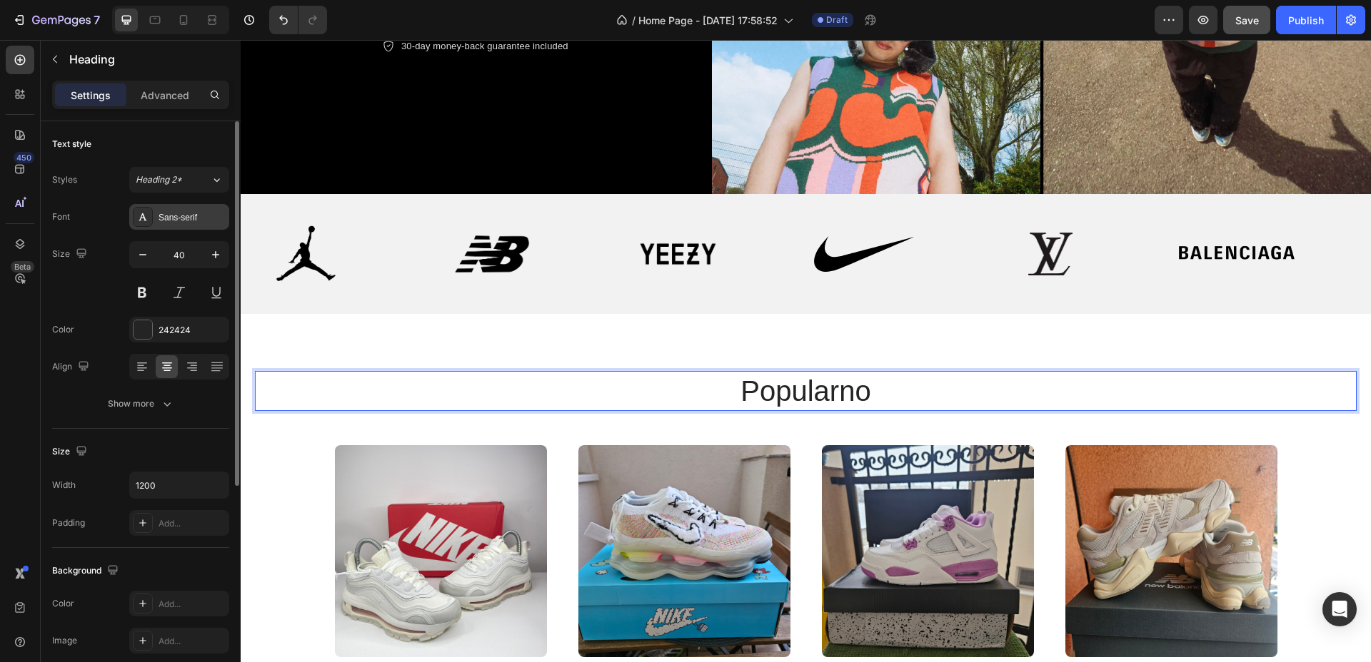
click at [183, 222] on div "Sans-serif" at bounding box center [191, 217] width 67 height 13
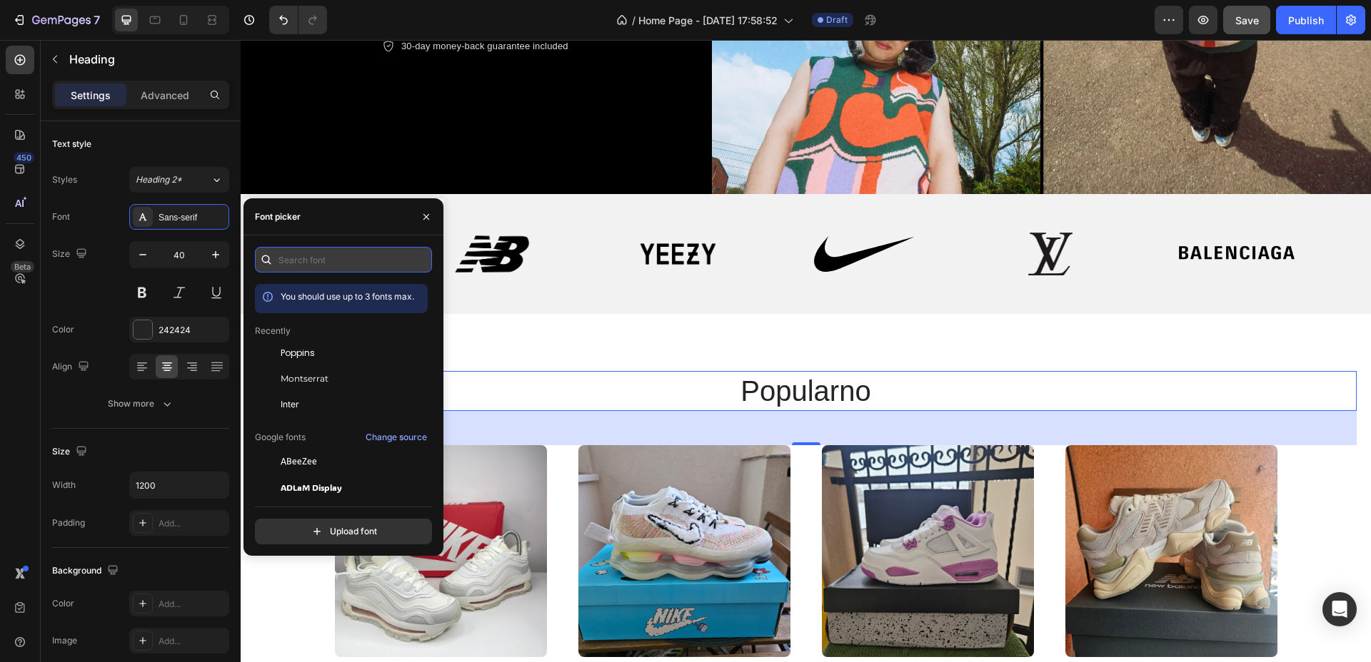
click at [334, 258] on input "text" at bounding box center [343, 260] width 177 height 26
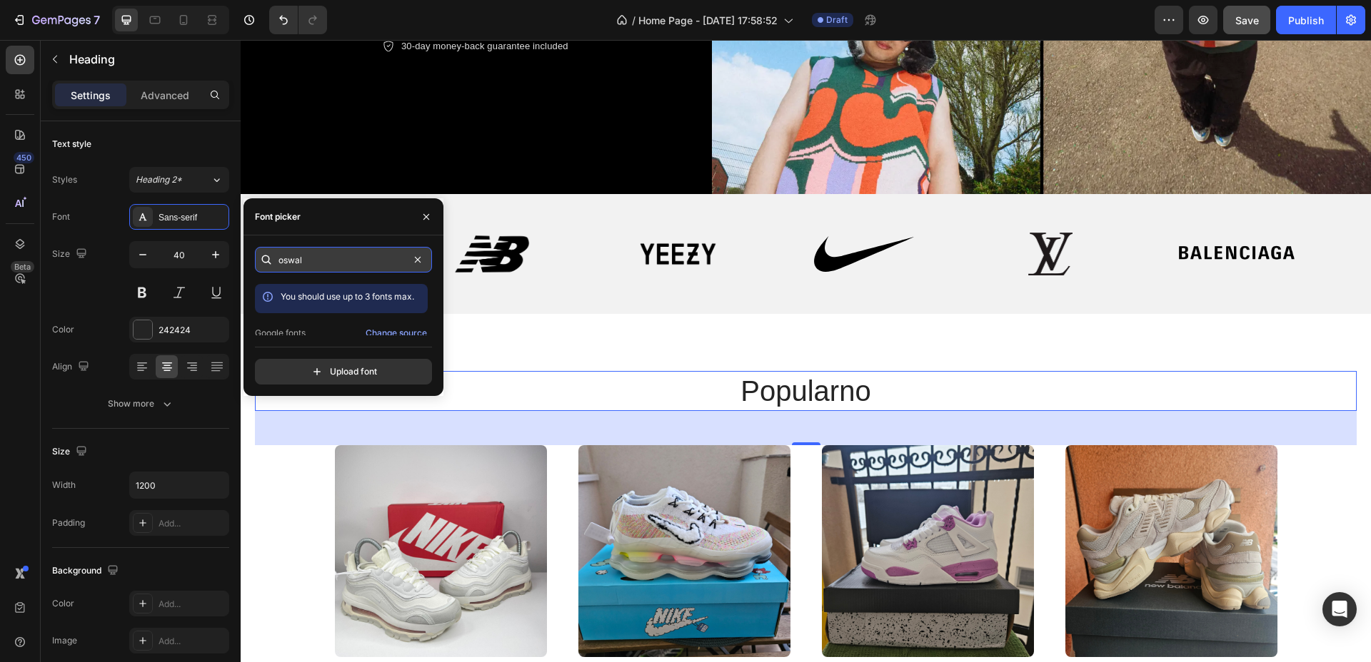
type input "oswald"
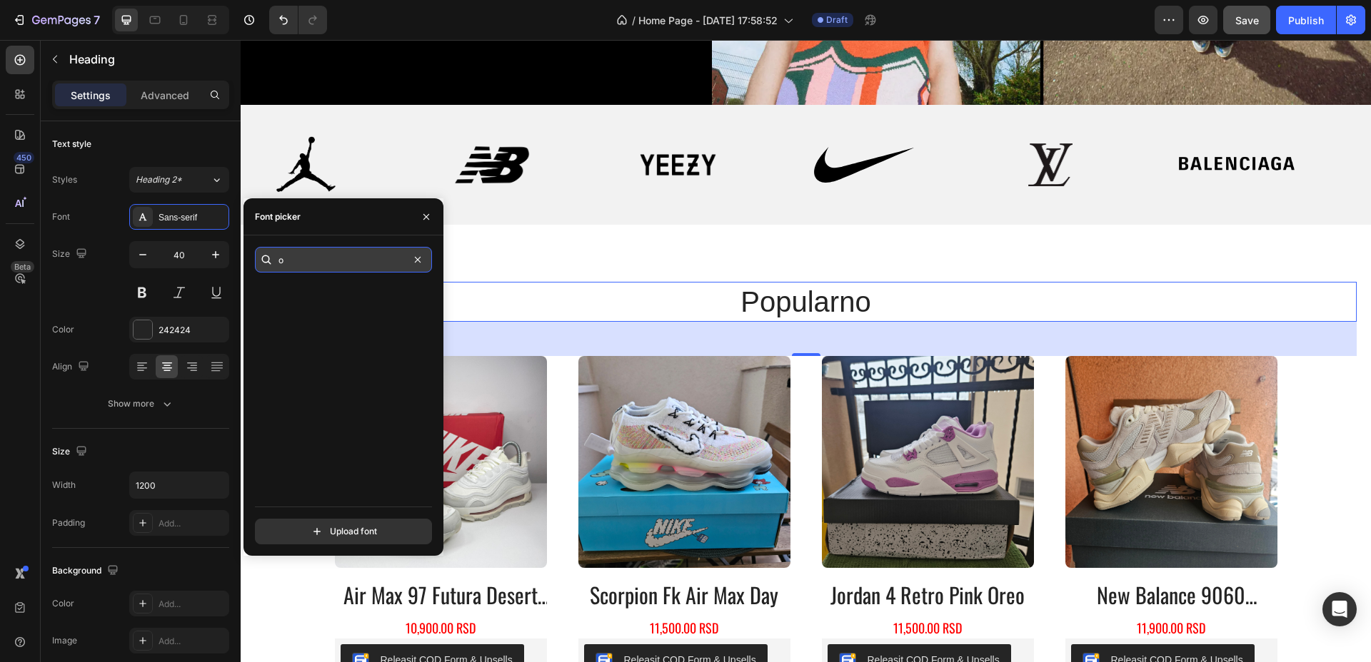
scroll to position [0, 0]
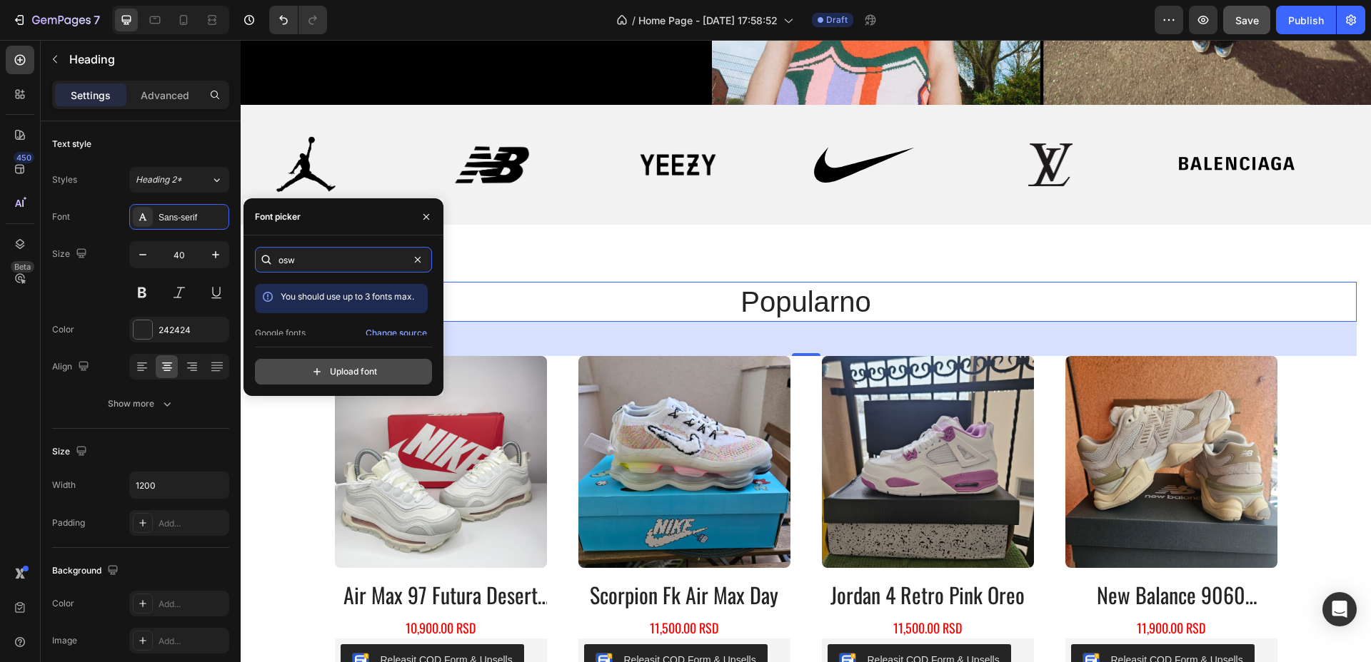
type input "osw"
click at [340, 378] on input "file" at bounding box center [374, 372] width 357 height 24
click at [359, 372] on input "file" at bounding box center [374, 372] width 357 height 24
click at [328, 375] on input "file" at bounding box center [374, 372] width 357 height 24
type input "C:\fakepath\[PERSON_NAME].zip"
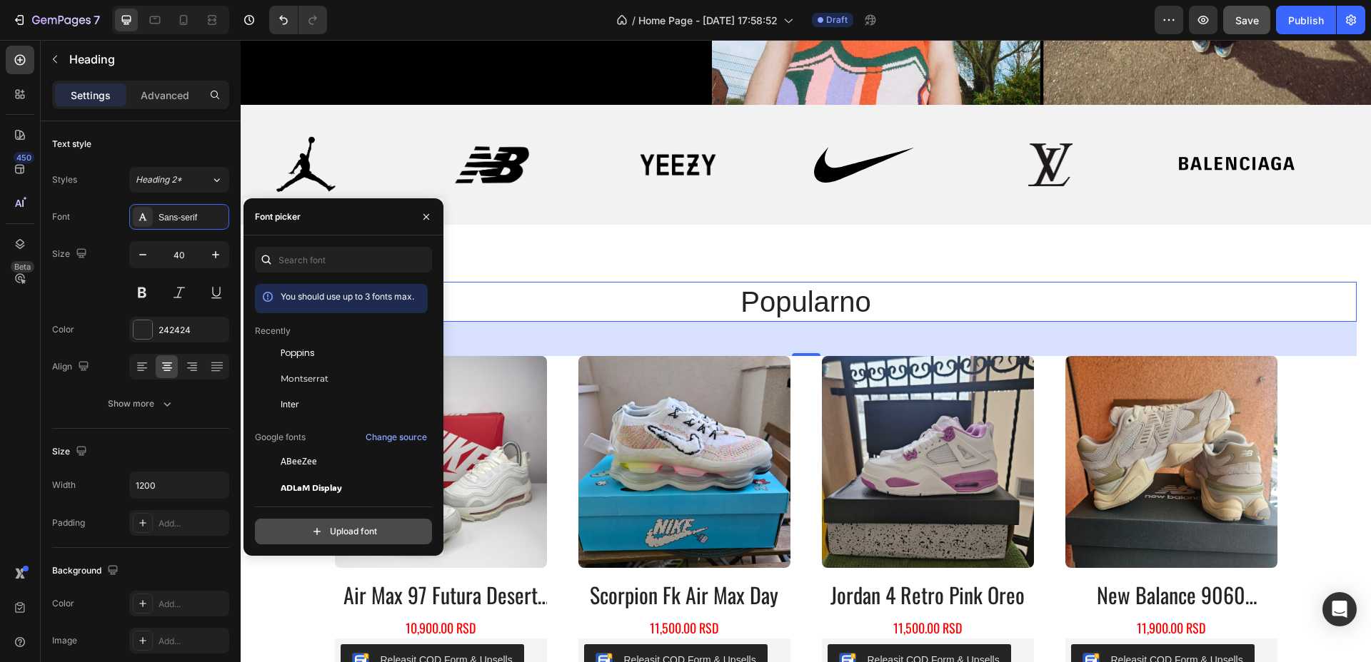
click at [333, 525] on input "file" at bounding box center [374, 532] width 357 height 24
type input "C:\fakepath\[PERSON_NAME]-VariableFont_wght.ttf"
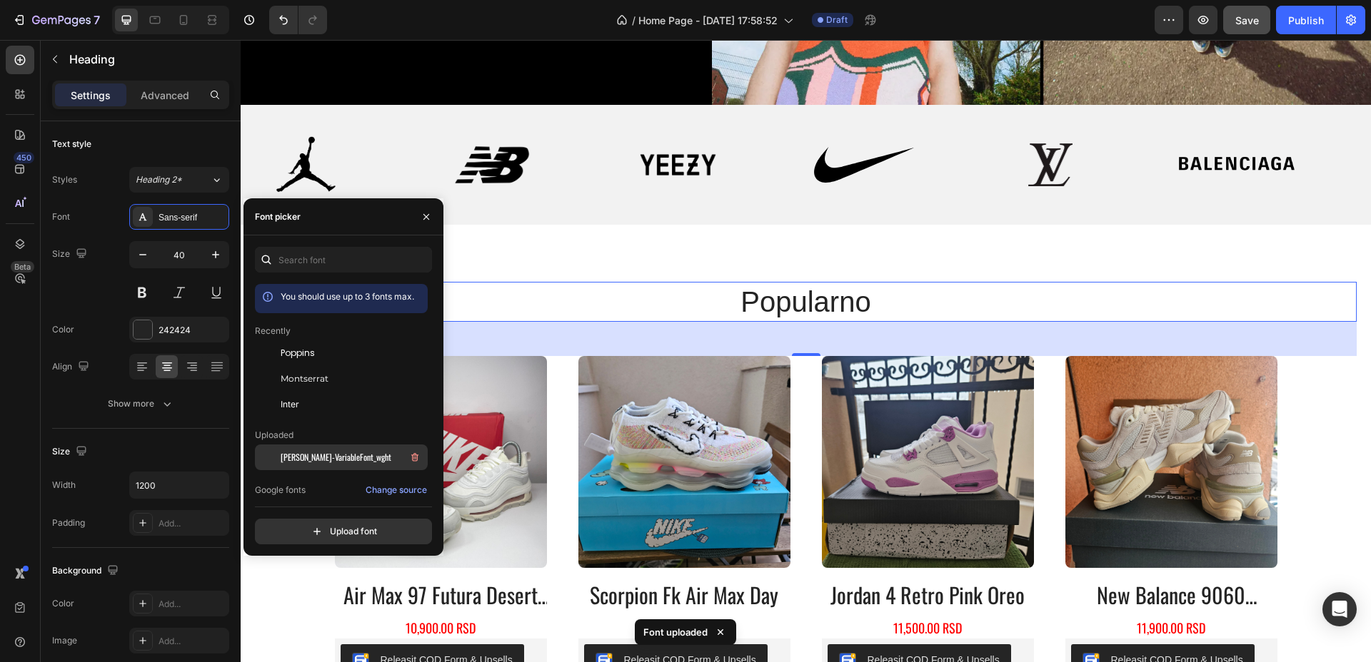
click at [346, 451] on span "[PERSON_NAME]-VariableFont_wght" at bounding box center [336, 457] width 111 height 13
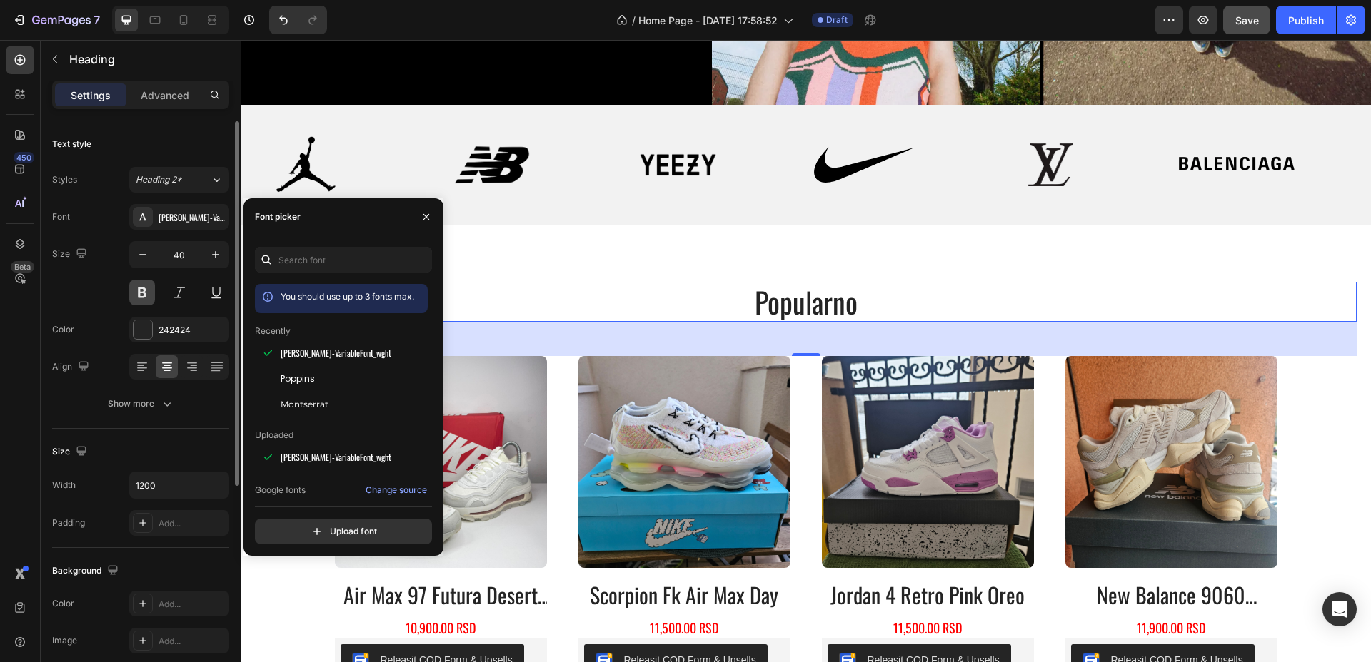
click at [142, 291] on button at bounding box center [142, 293] width 26 height 26
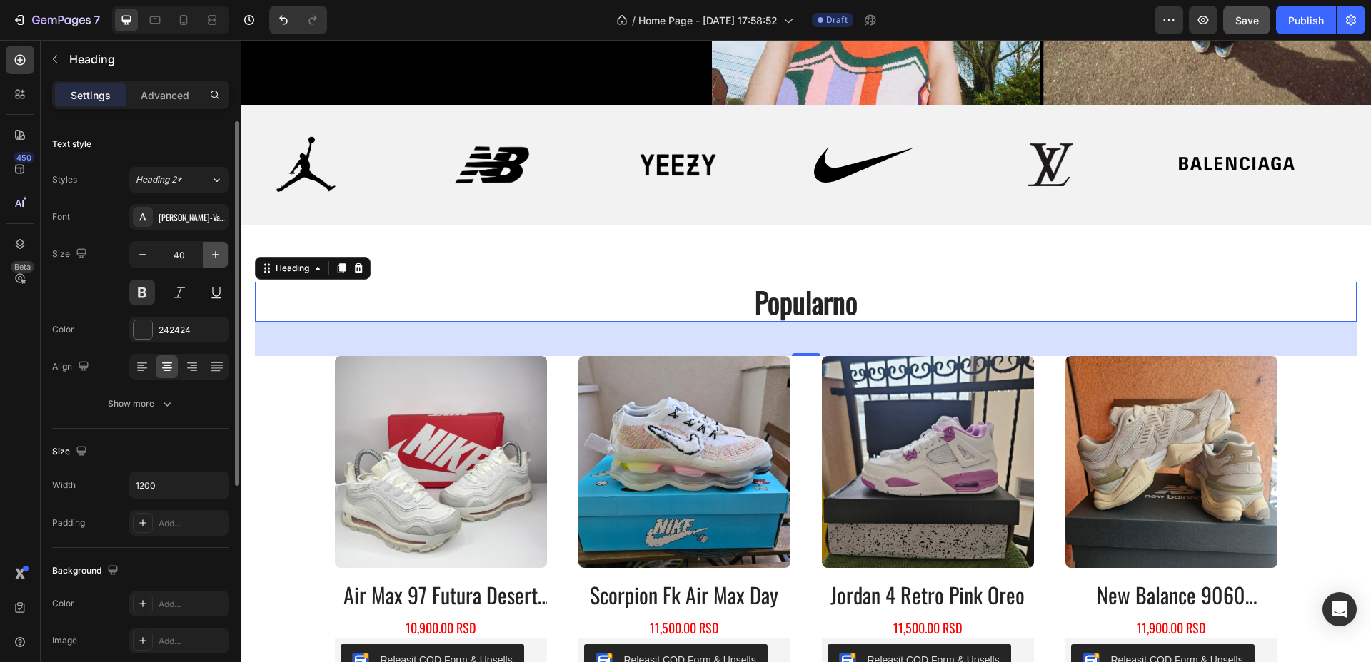
click at [211, 244] on button "button" at bounding box center [216, 255] width 26 height 26
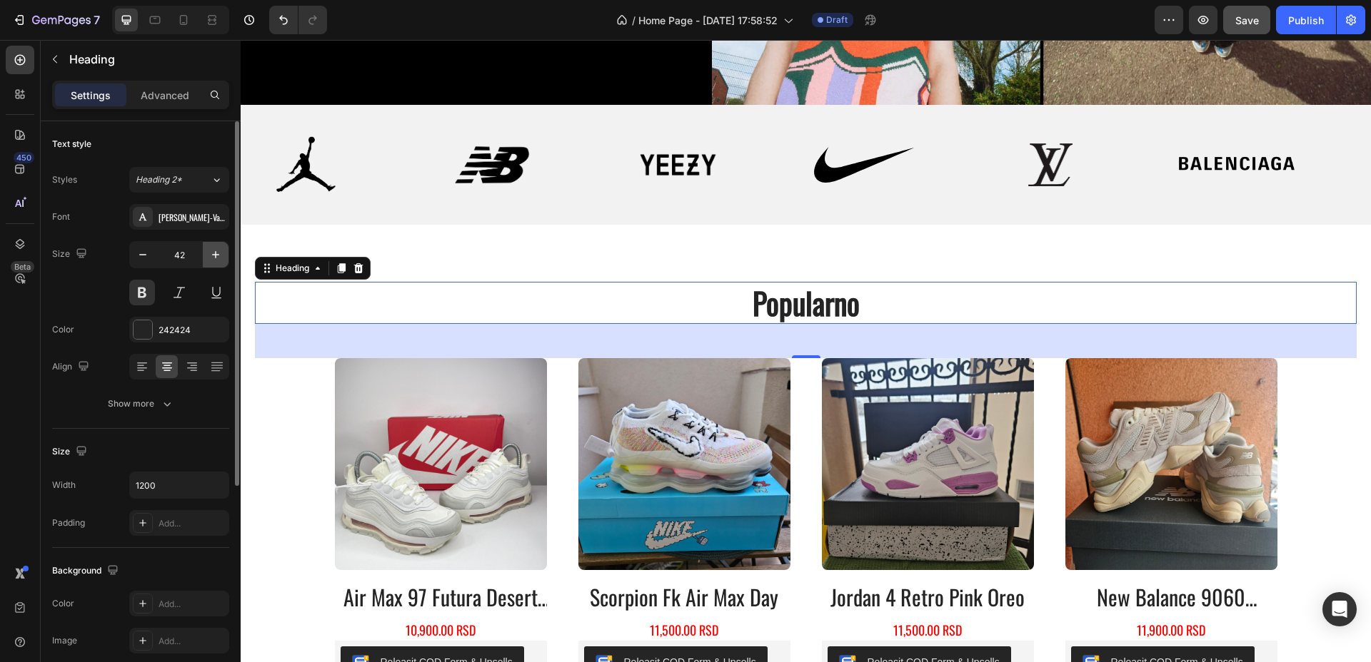
click at [211, 244] on button "button" at bounding box center [216, 255] width 26 height 26
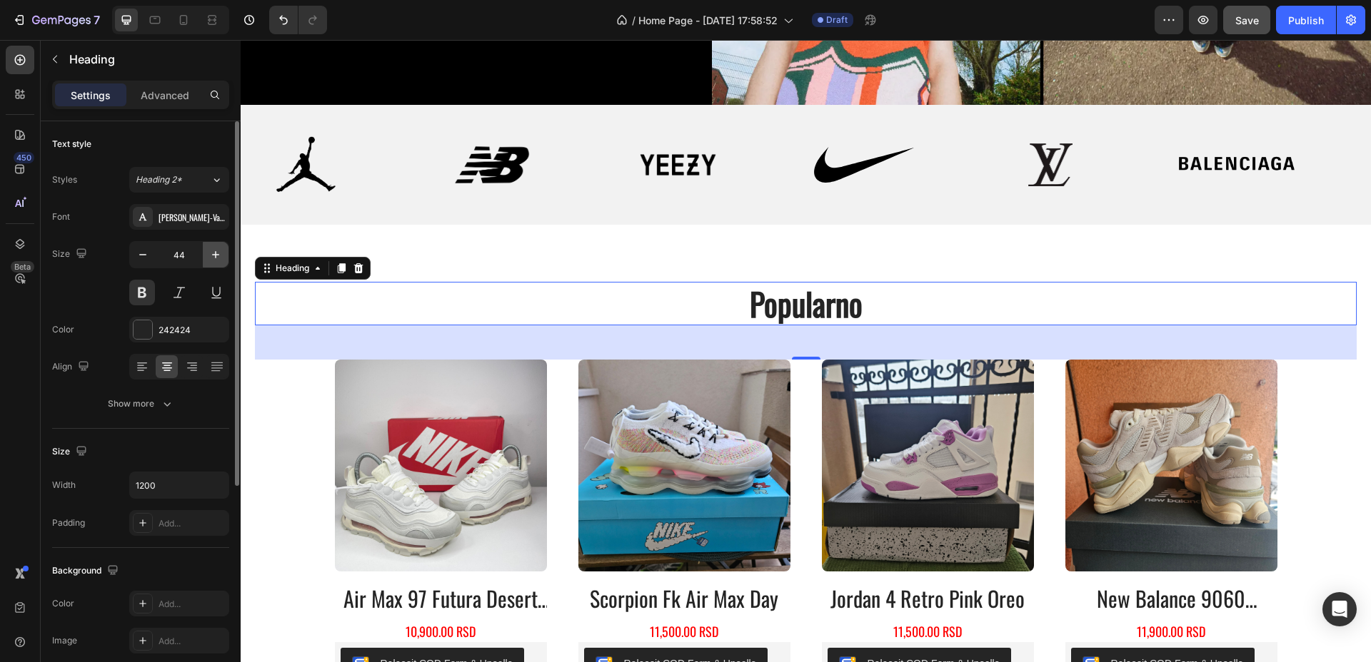
click at [211, 245] on button "button" at bounding box center [216, 255] width 26 height 26
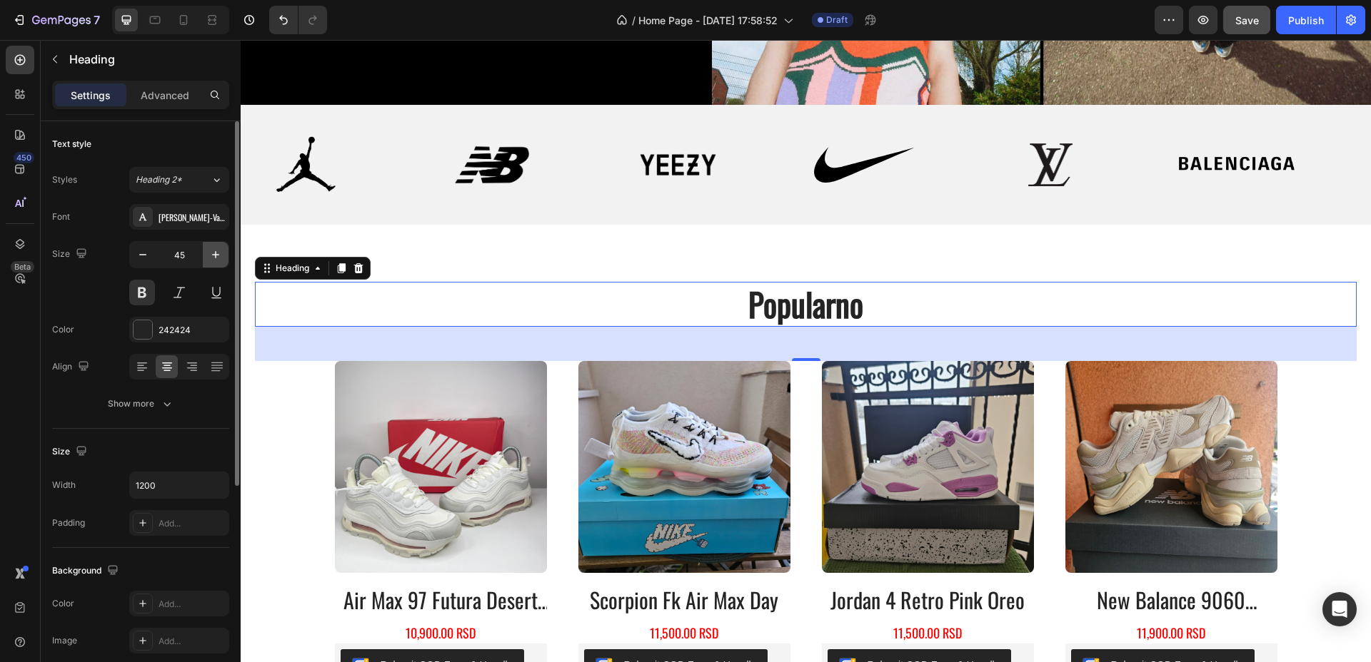
click at [208, 246] on button "button" at bounding box center [216, 255] width 26 height 26
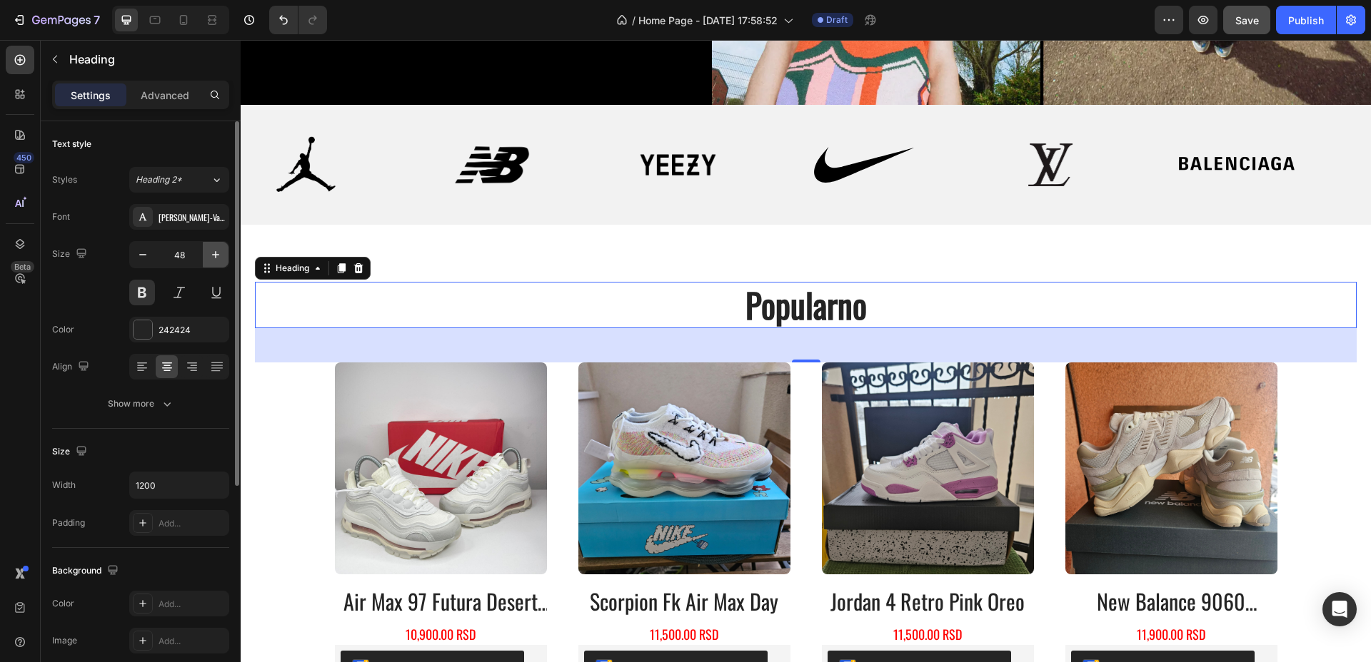
click at [208, 246] on button "button" at bounding box center [216, 255] width 26 height 26
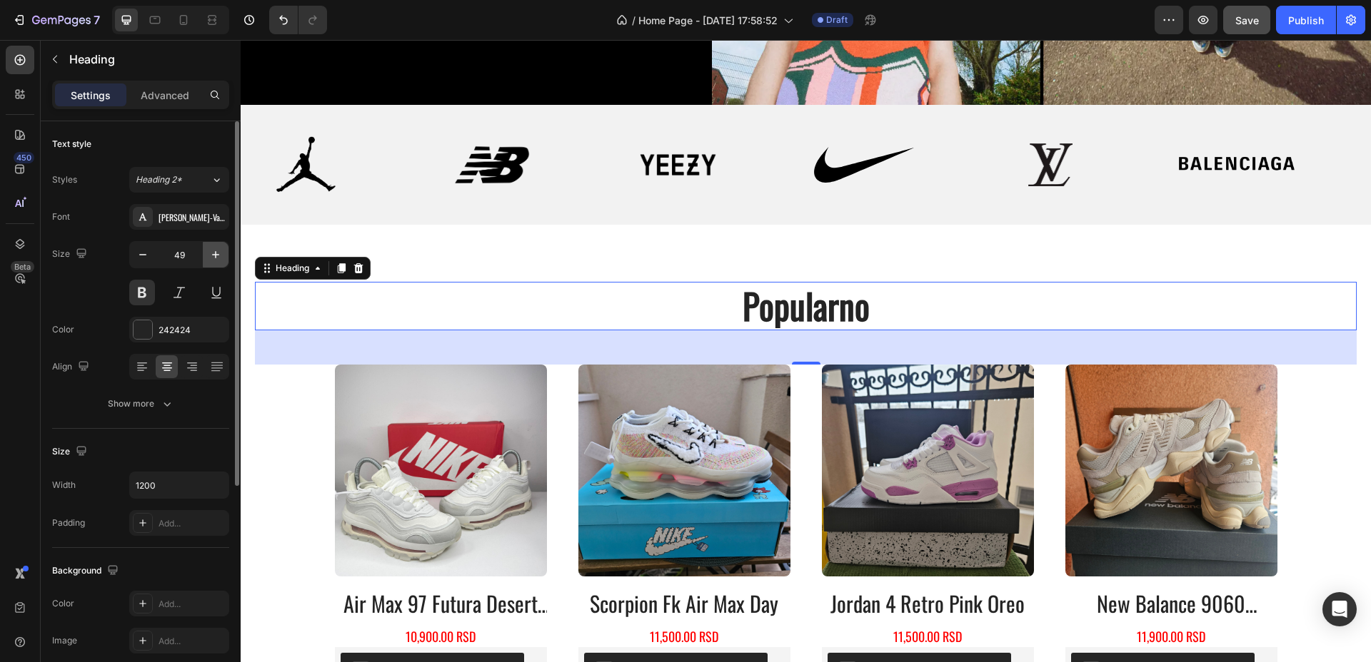
type input "50"
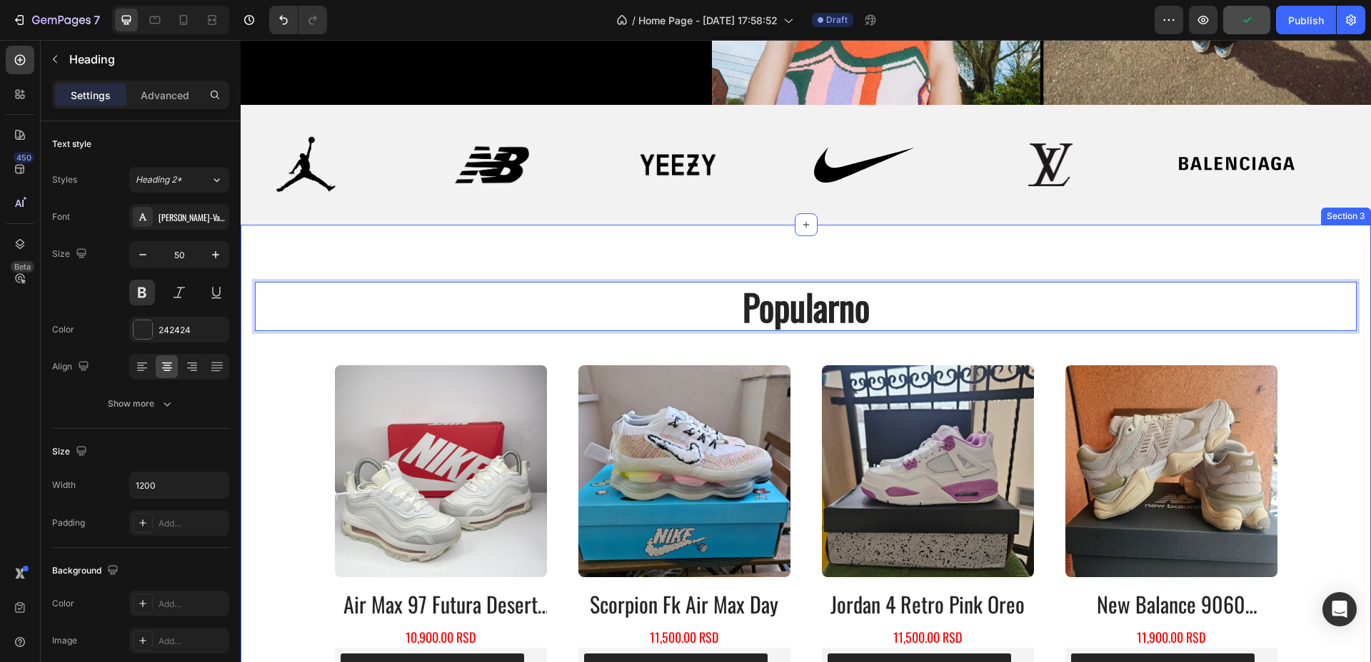
click at [1052, 237] on div "Popularno Heading 48 Product Images air max 97 futura desert sand Product Title…" at bounding box center [806, 487] width 1130 height 525
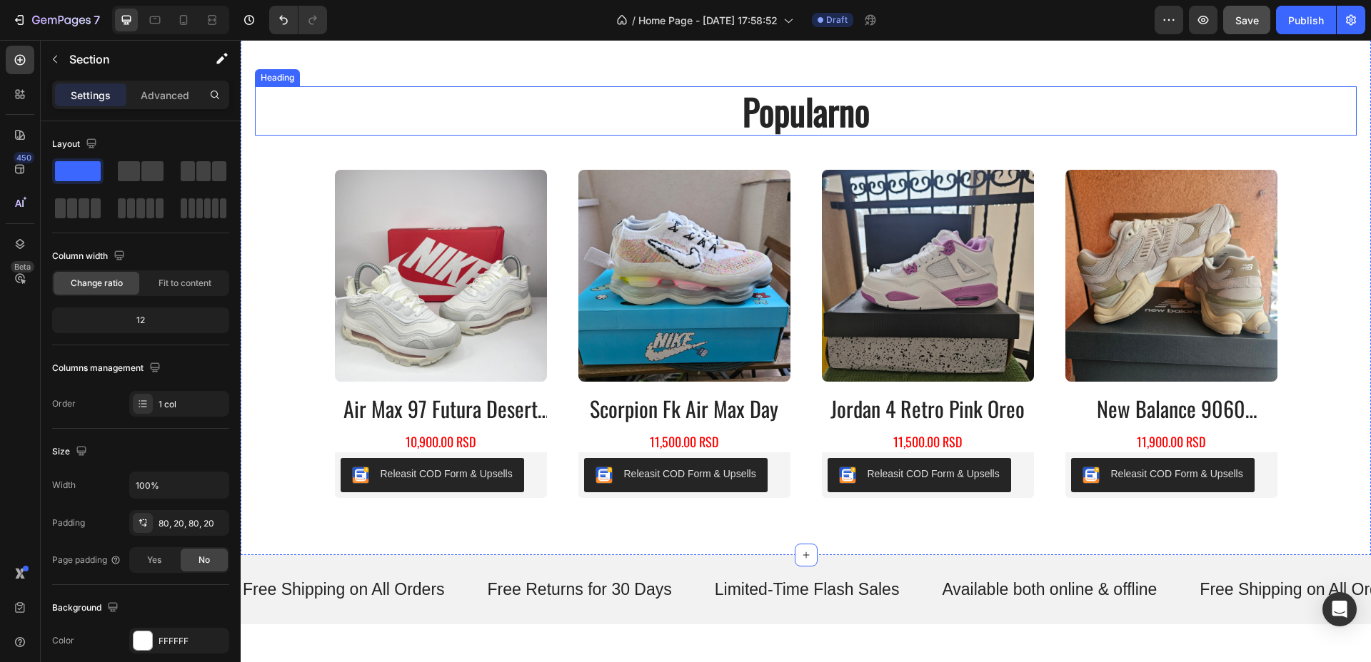
scroll to position [799, 0]
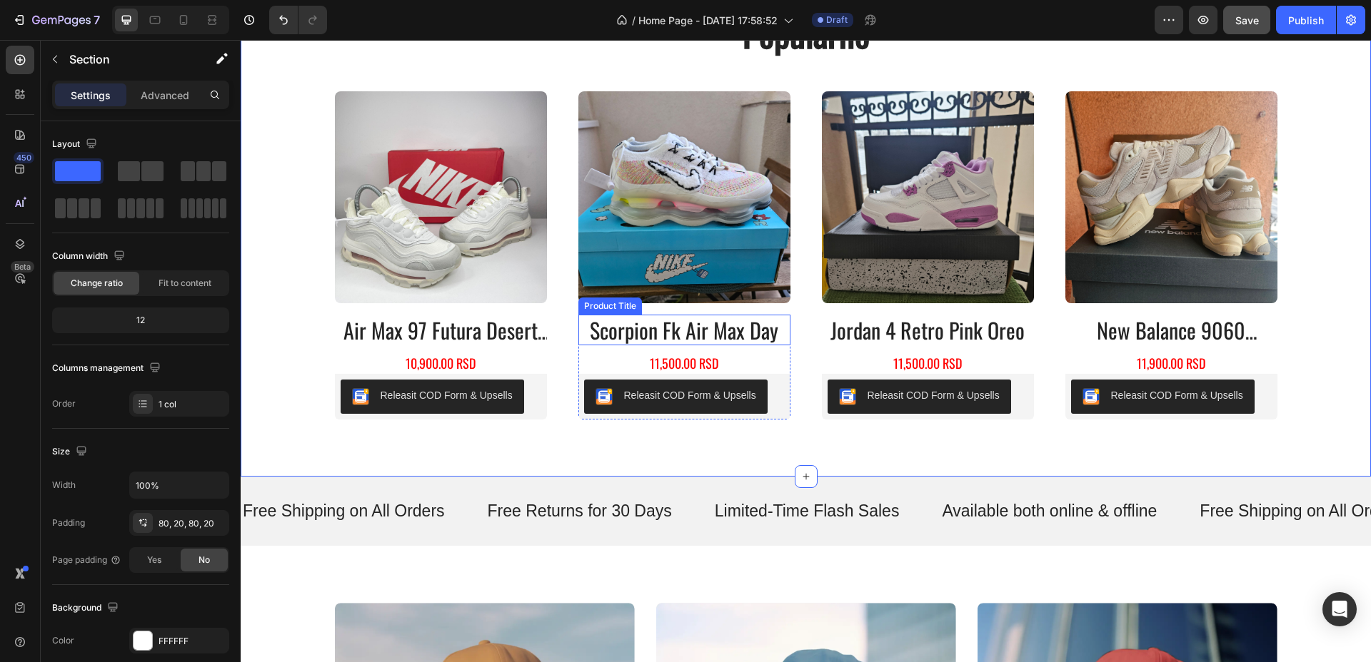
click at [725, 329] on h2 "scorpion fk air max day" at bounding box center [684, 330] width 212 height 31
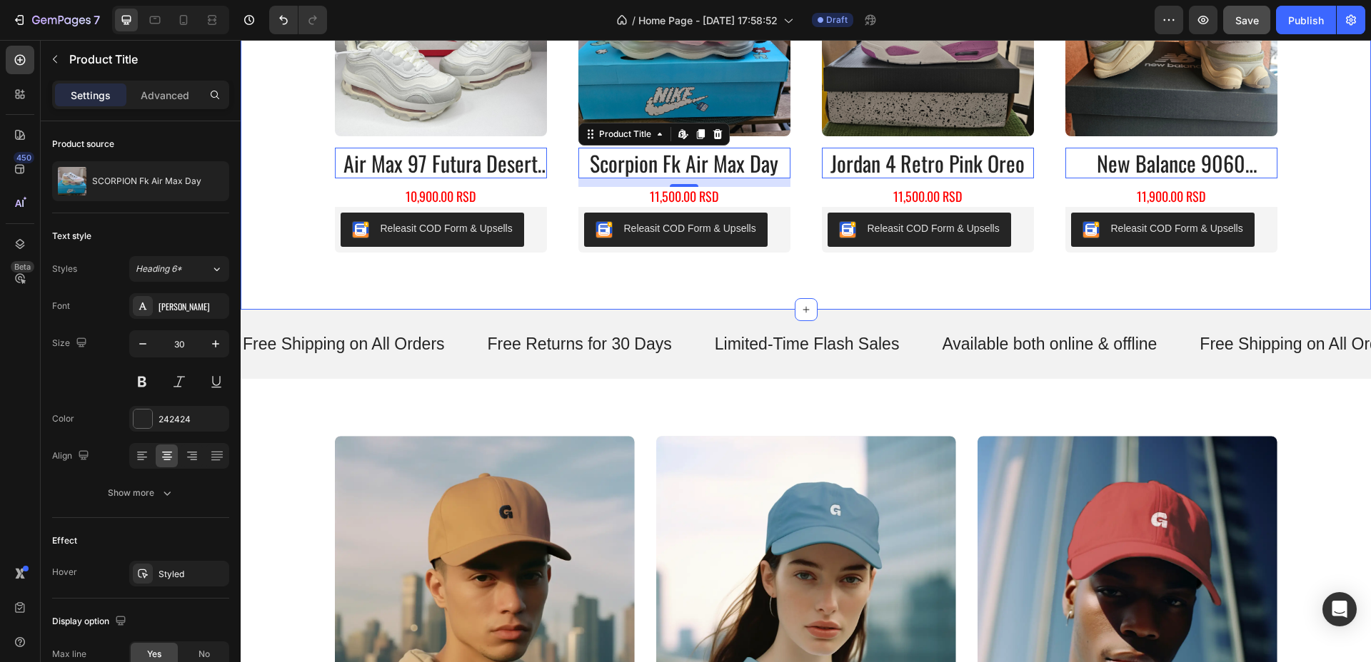
scroll to position [977, 0]
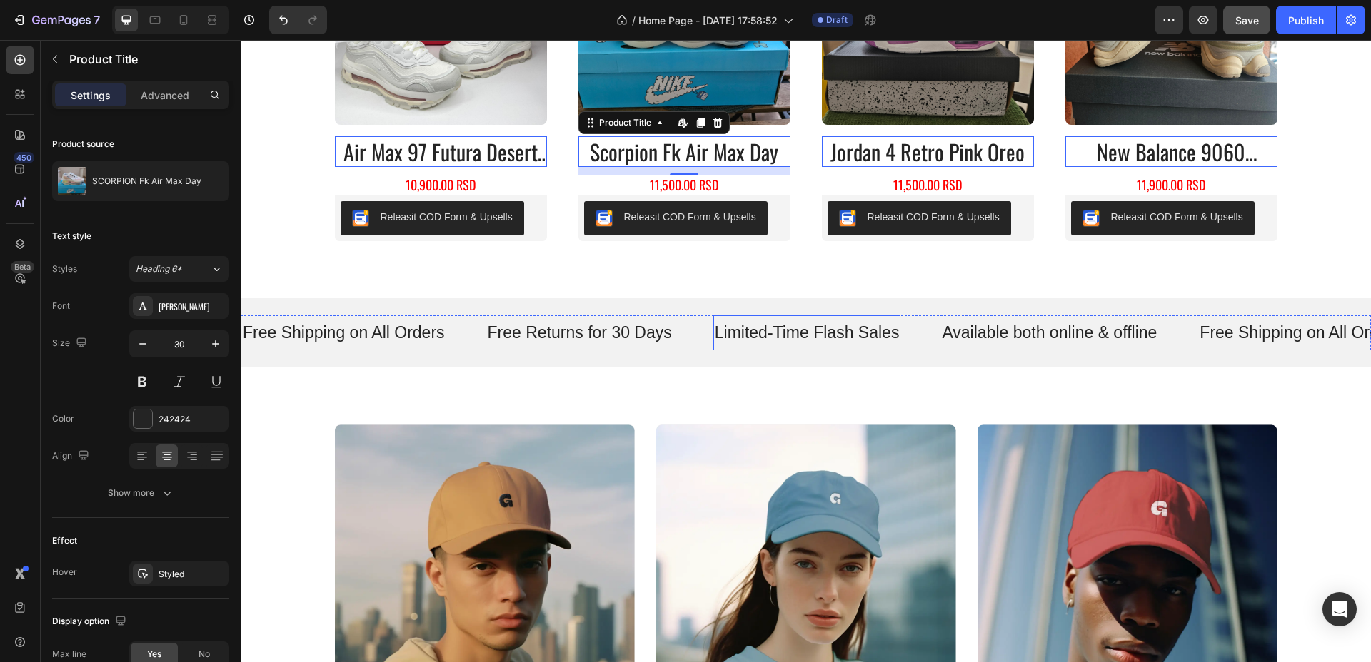
click at [795, 328] on p "Limited-Time Flash Sales" at bounding box center [807, 333] width 185 height 21
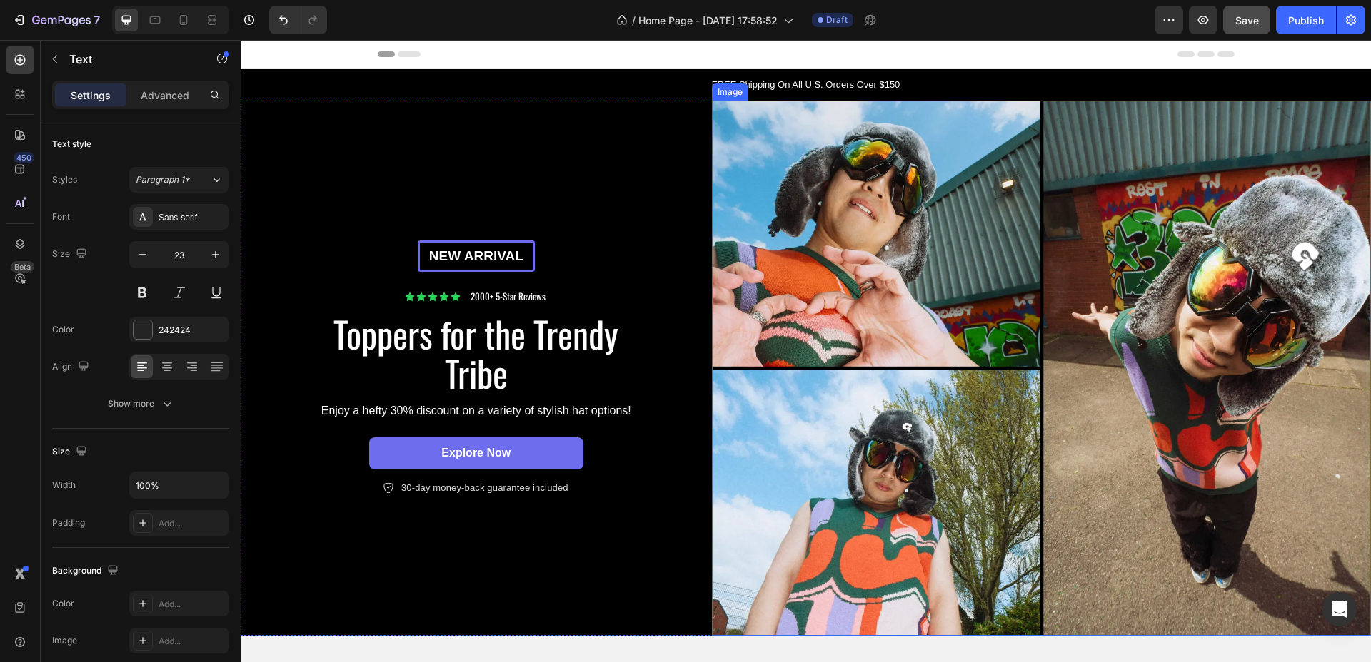
scroll to position [268, 0]
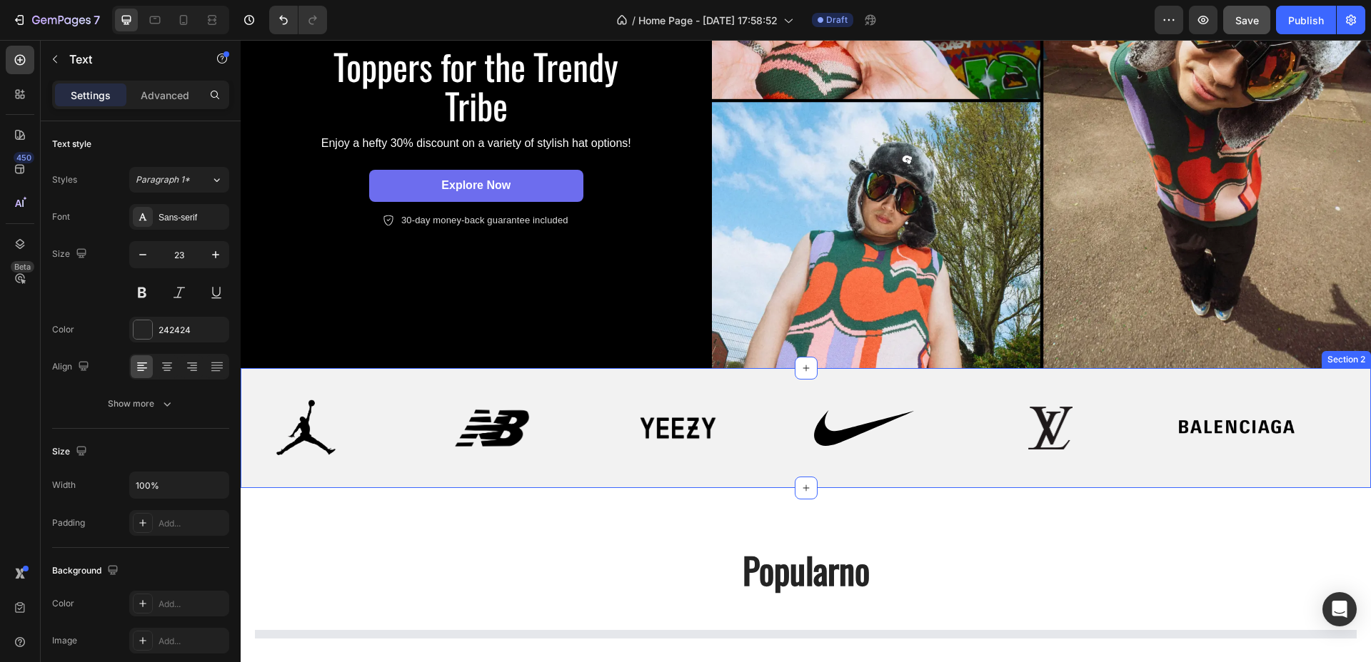
click at [757, 377] on div "Image Image Image Image Image Image Image Image Image Image Image Image Marquee…" at bounding box center [806, 428] width 1130 height 120
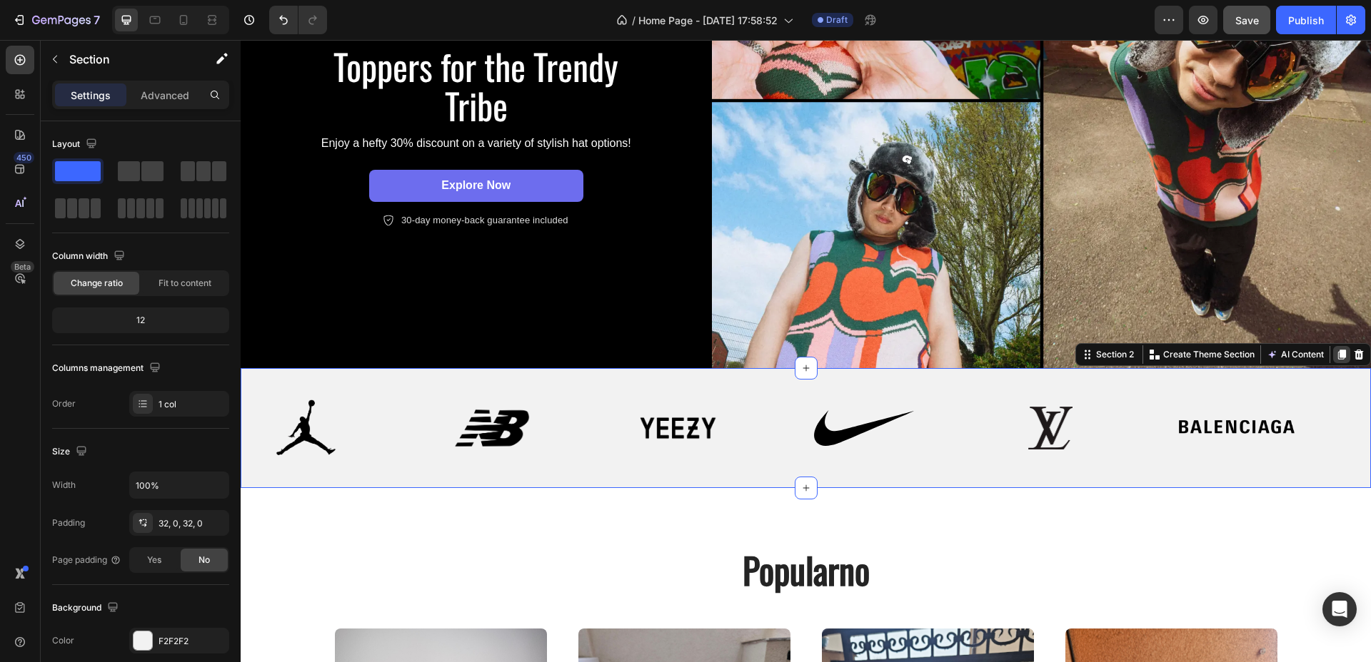
click at [1336, 350] on icon at bounding box center [1341, 354] width 11 height 11
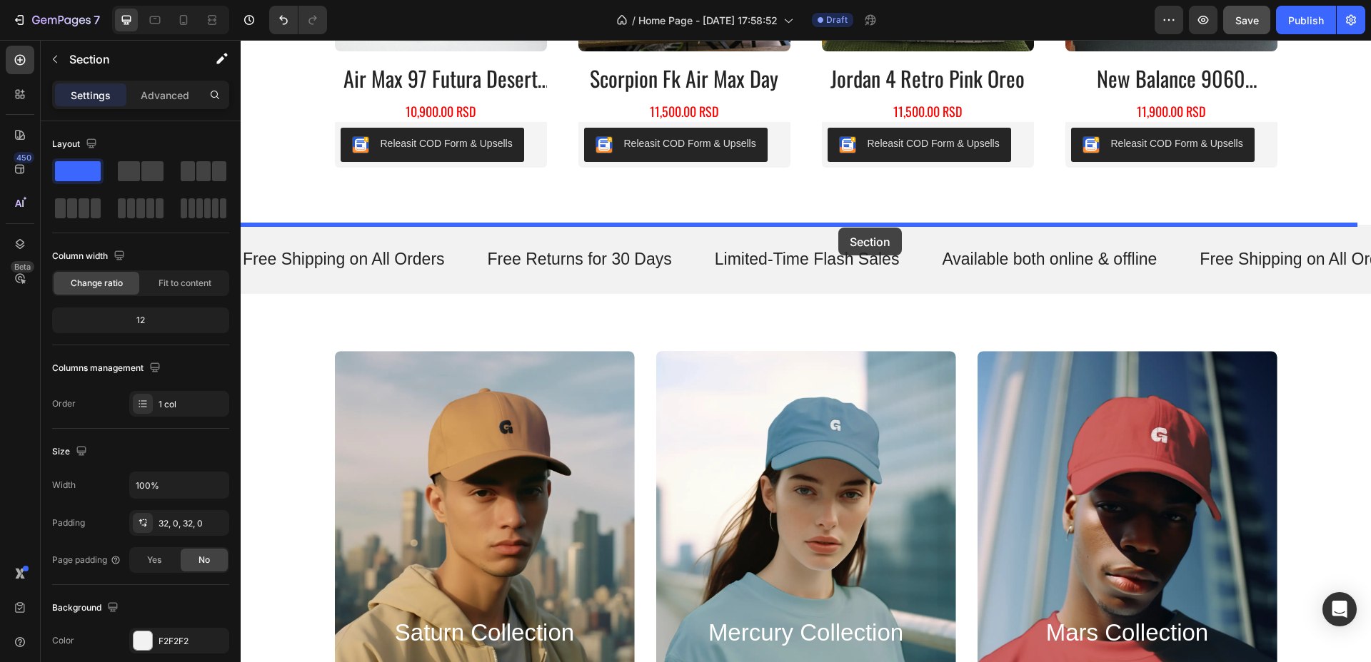
drag, startPoint x: 1072, startPoint y: 468, endPoint x: 838, endPoint y: 228, distance: 335.2
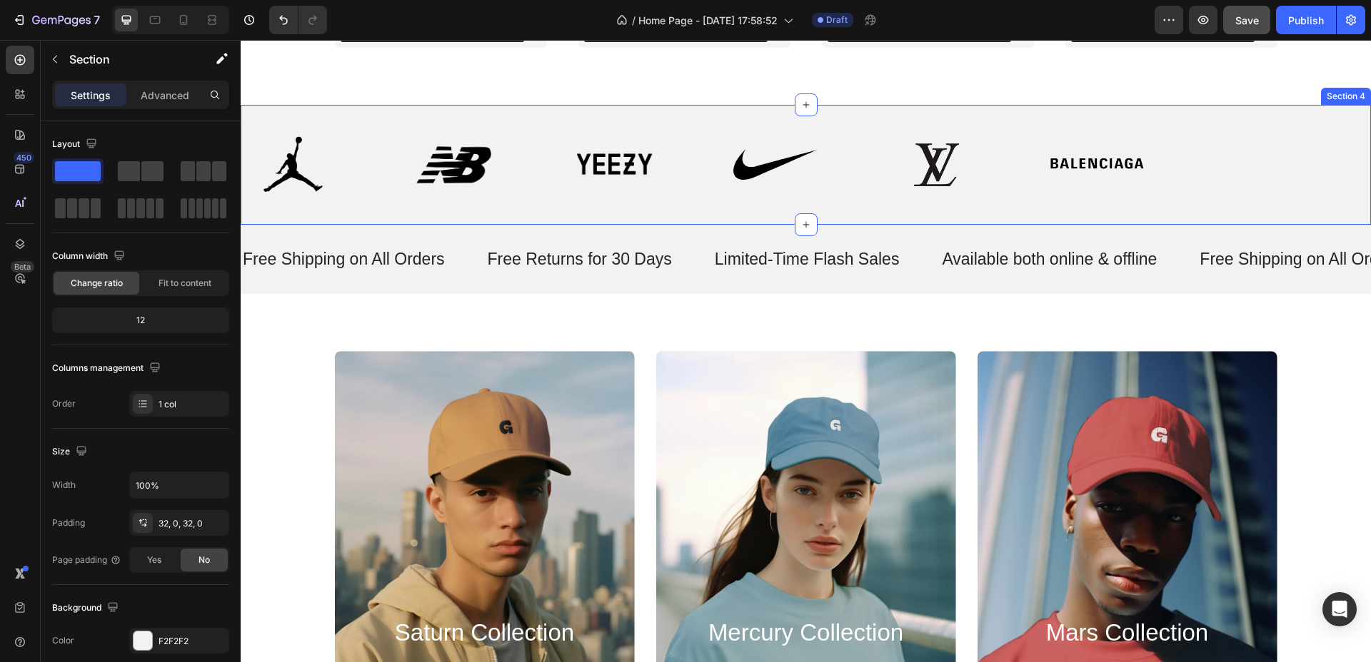
scroll to position [1051, 0]
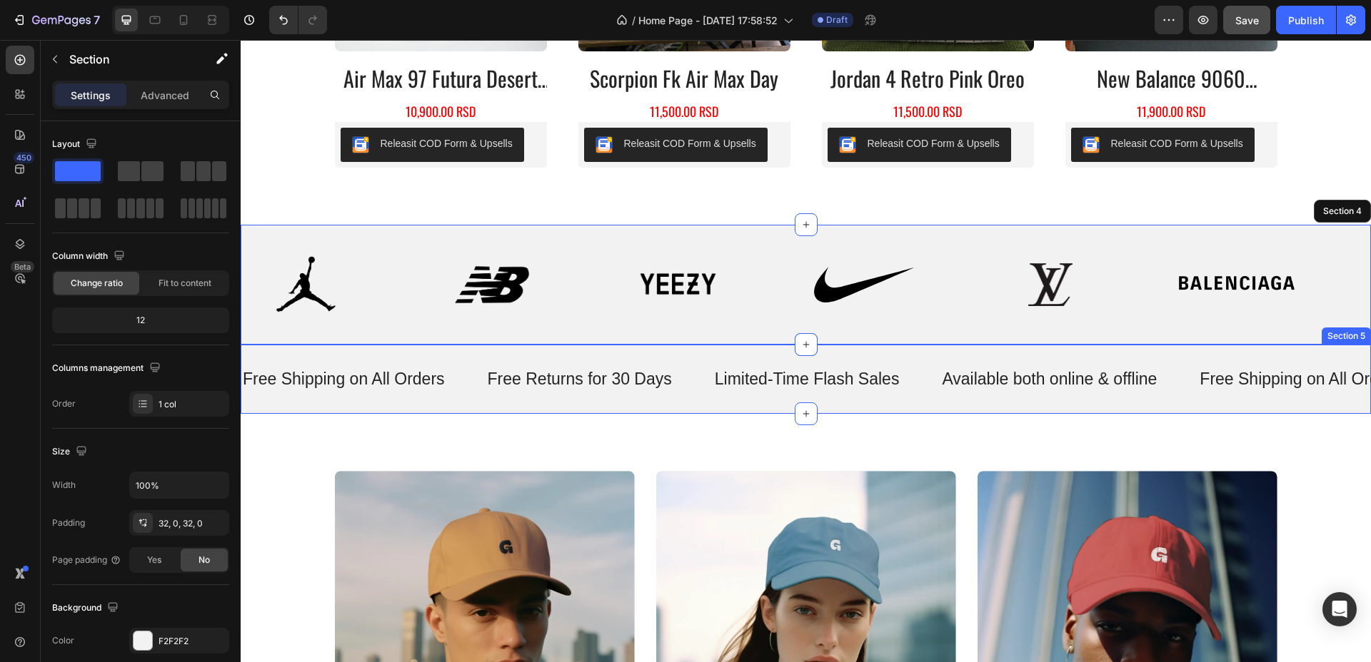
click at [855, 351] on div "Free Shipping on All Orders Text Free Returns for 30 Days Text Limited-Time Fla…" at bounding box center [806, 380] width 1130 height 70
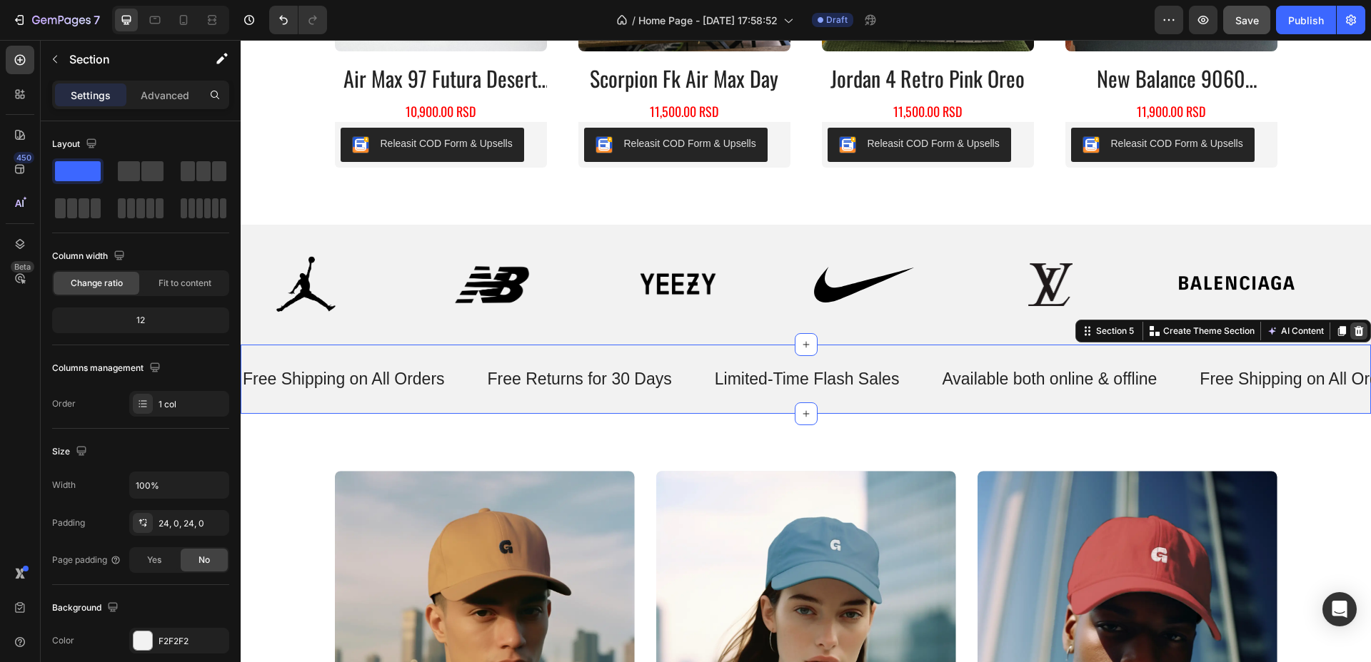
click at [1354, 330] on icon at bounding box center [1358, 331] width 9 height 10
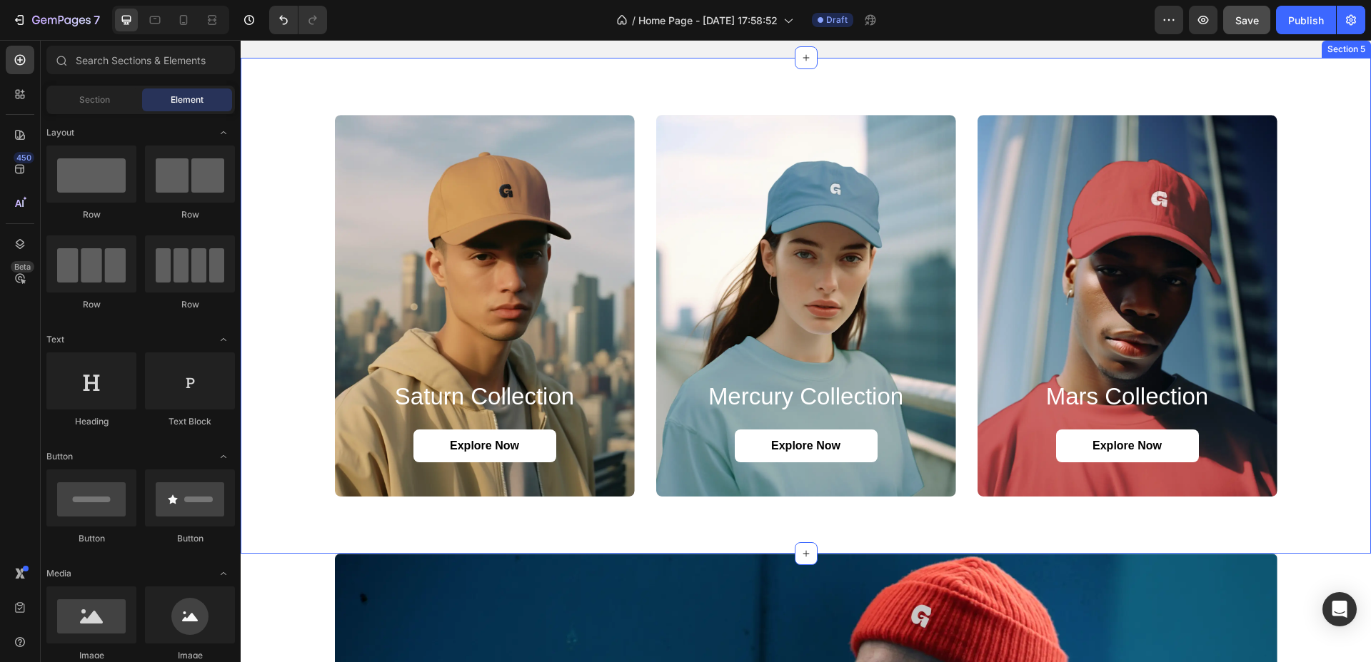
scroll to position [1408, 0]
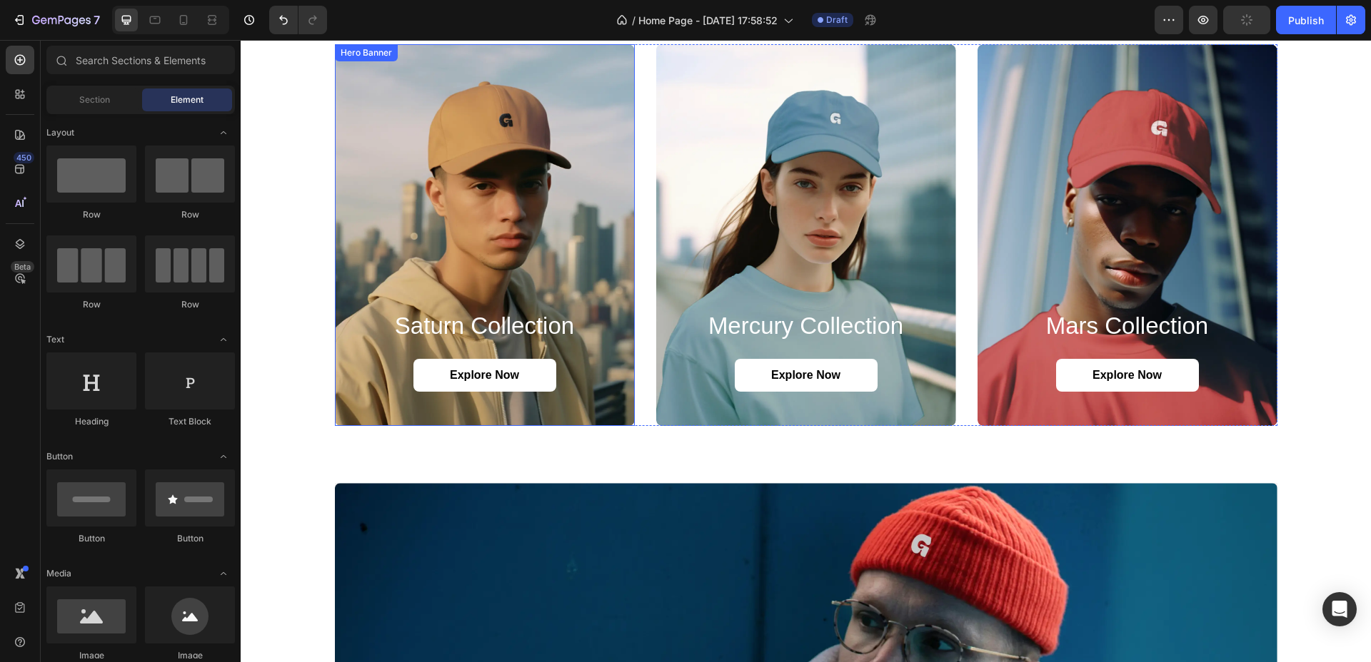
click at [579, 145] on div "Background Image" at bounding box center [485, 235] width 300 height 382
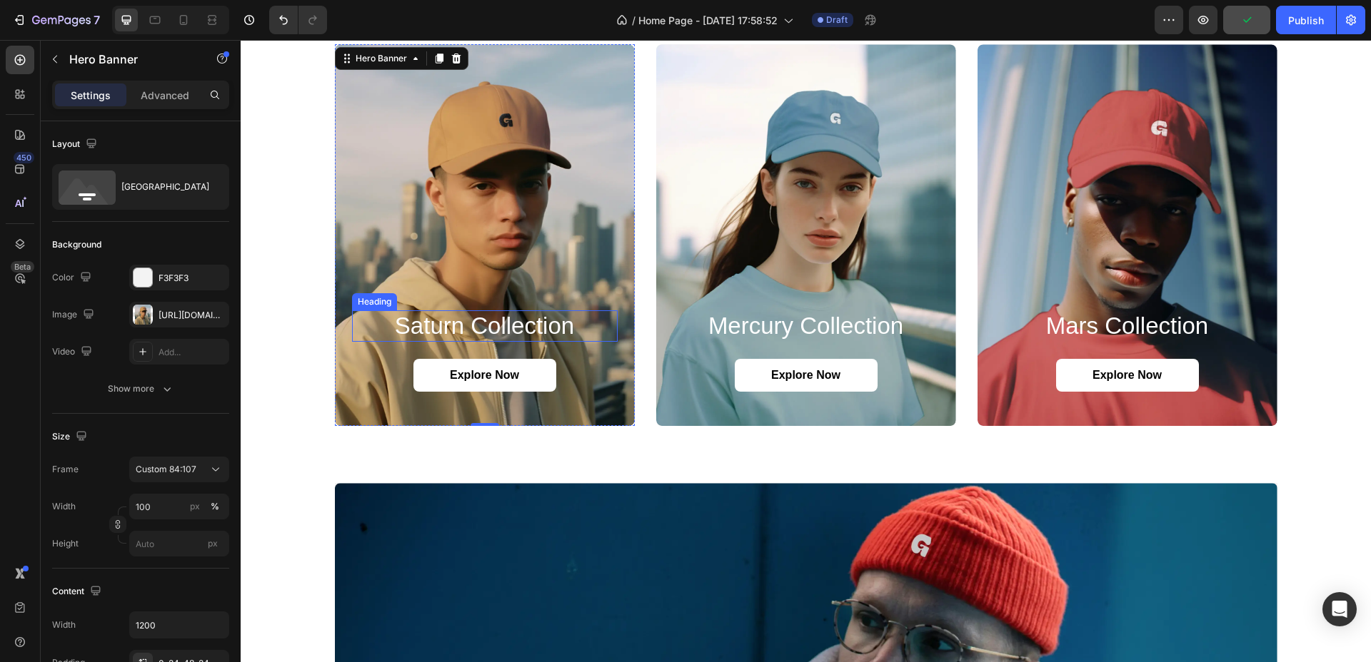
click at [449, 319] on h2 "saturn collection" at bounding box center [485, 326] width 266 height 31
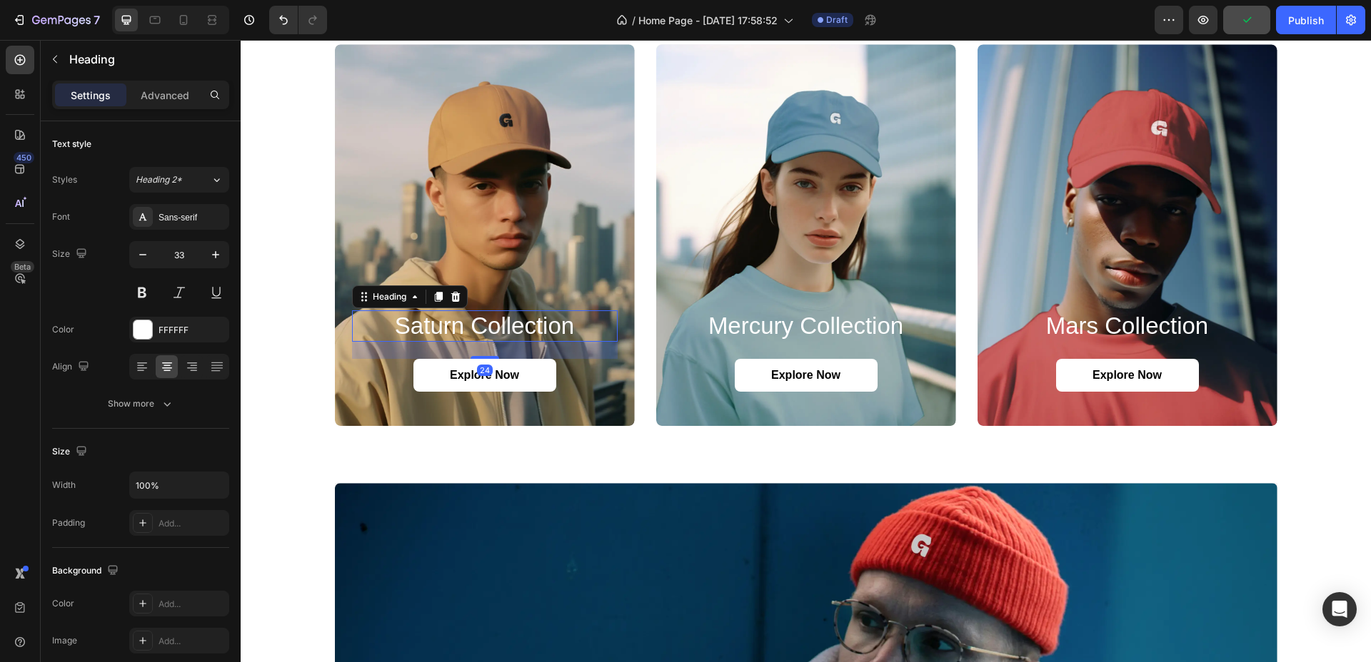
click at [449, 319] on h2 "saturn collection" at bounding box center [485, 326] width 266 height 31
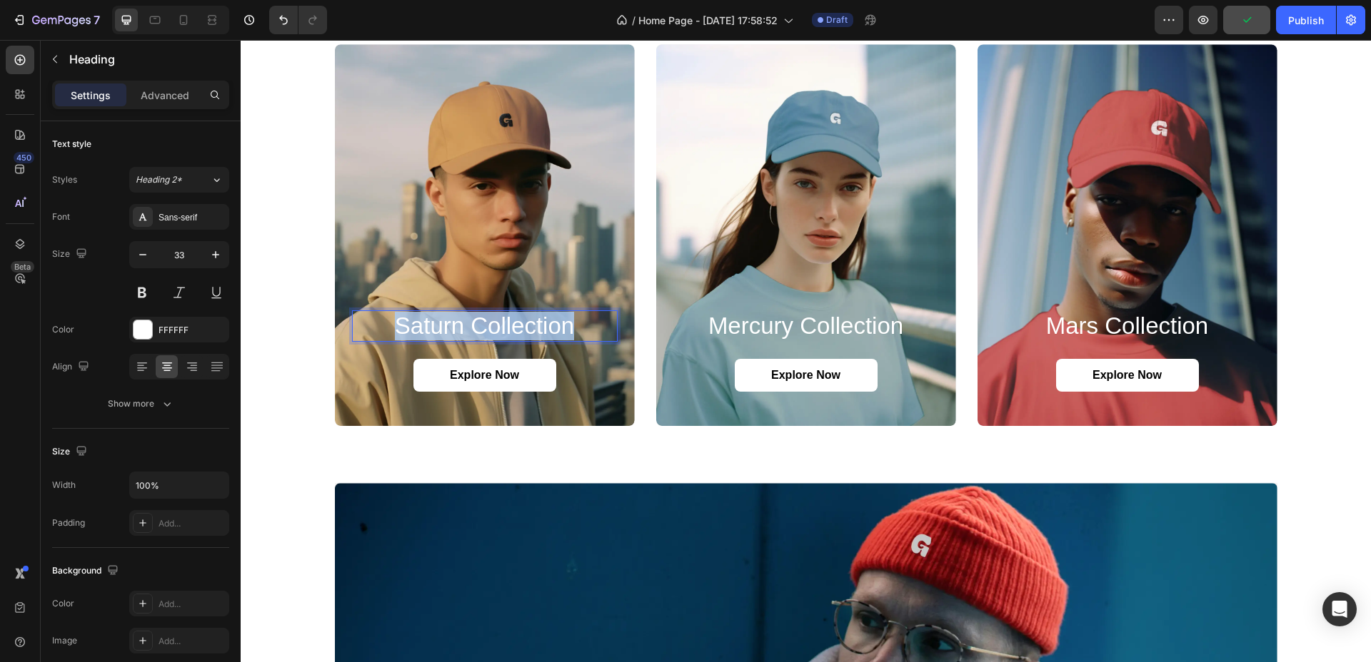
click at [449, 319] on p "saturn collection" at bounding box center [484, 326] width 263 height 29
click at [773, 321] on h2 "mercury collection" at bounding box center [806, 326] width 266 height 31
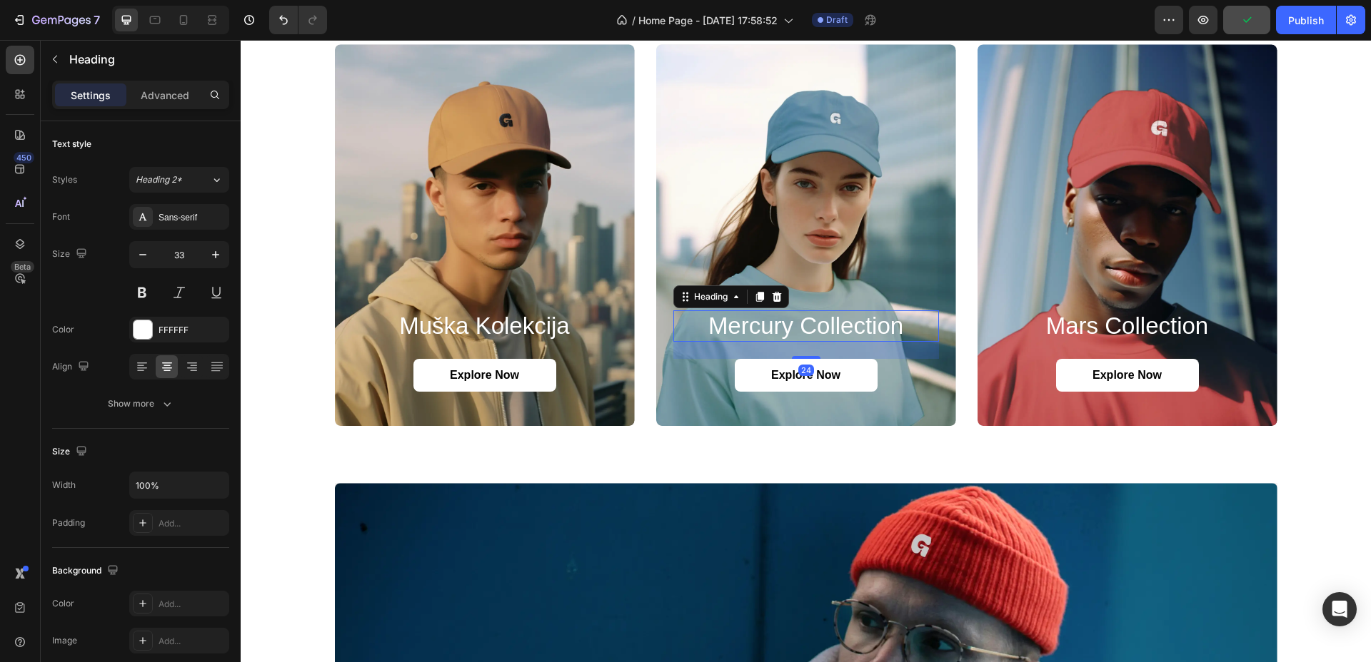
click at [773, 321] on h2 "mercury collection" at bounding box center [806, 326] width 266 height 31
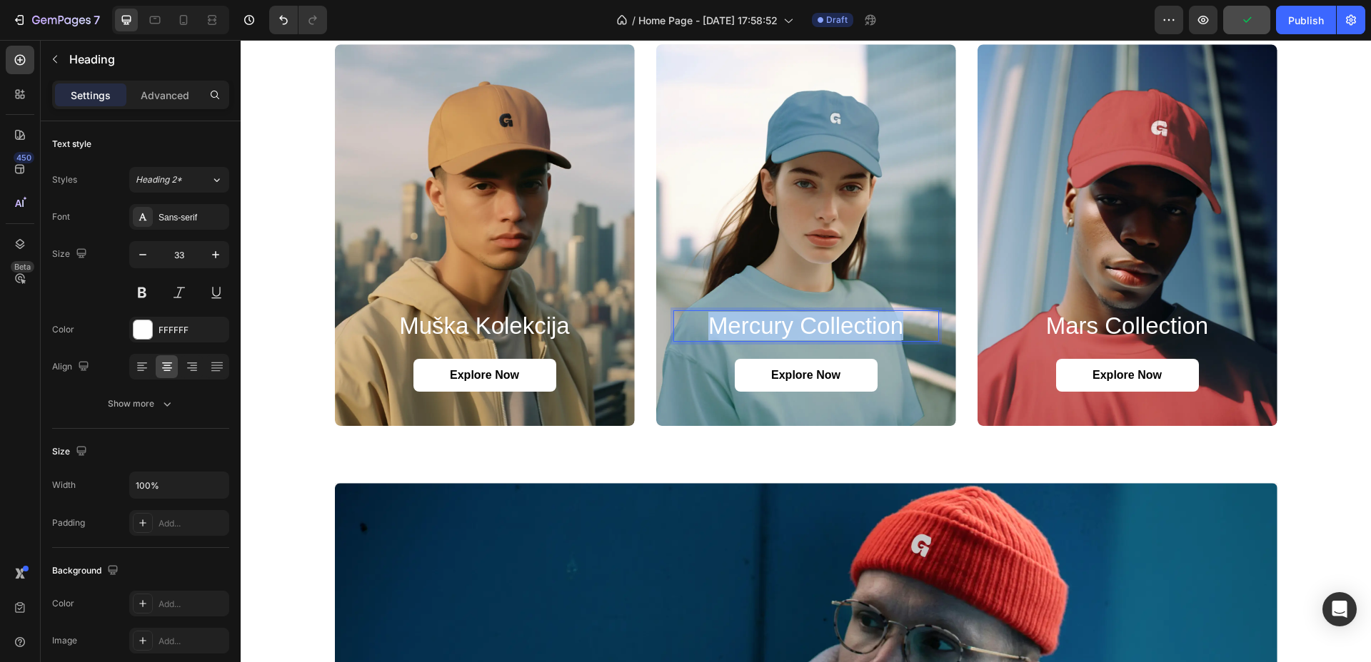
click at [773, 321] on p "mercury collection" at bounding box center [806, 326] width 263 height 29
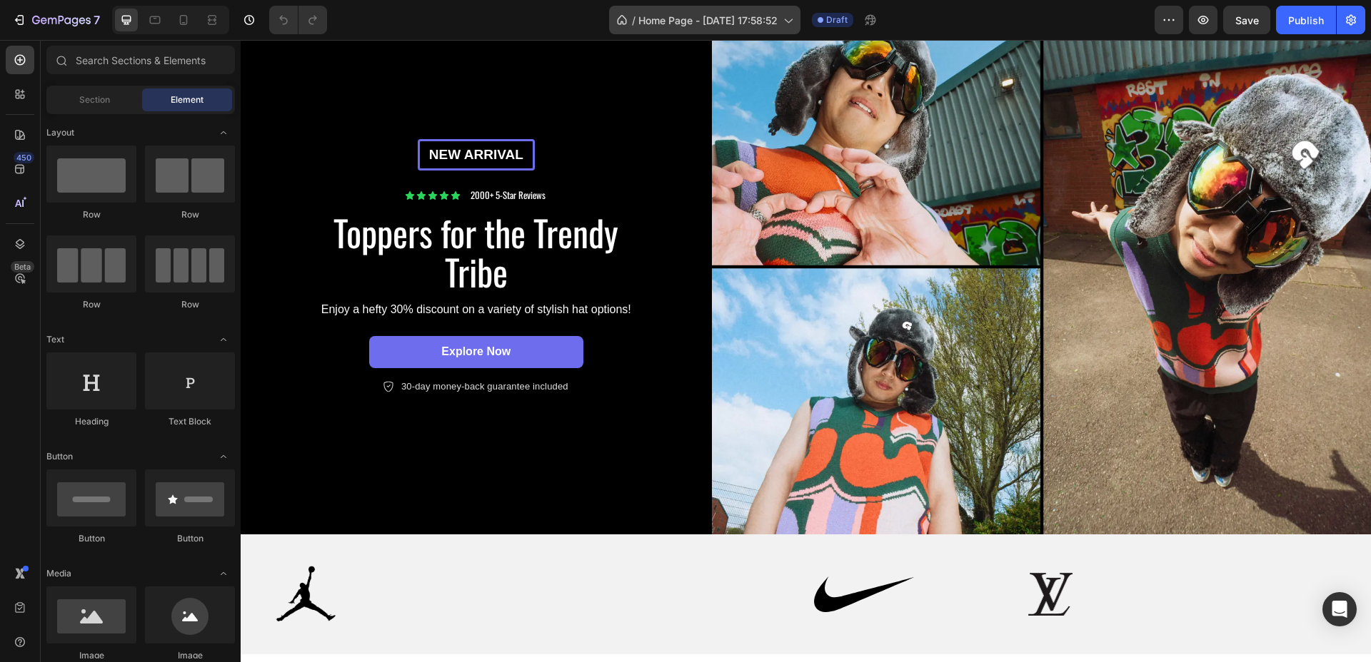
scroll to position [446, 0]
